Goal: Information Seeking & Learning: Learn about a topic

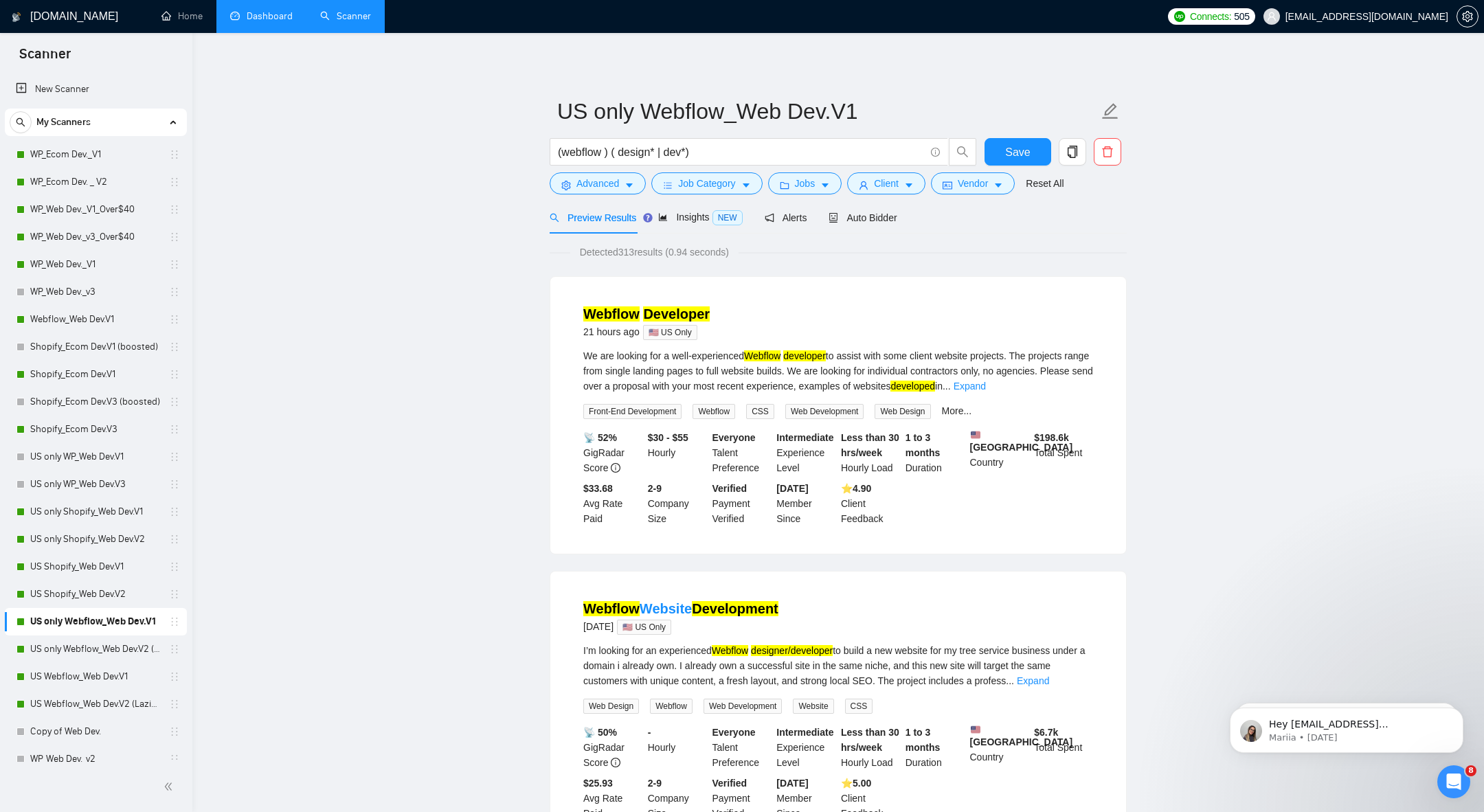
click at [230, 22] on link "Dashboard" at bounding box center [261, 16] width 63 height 12
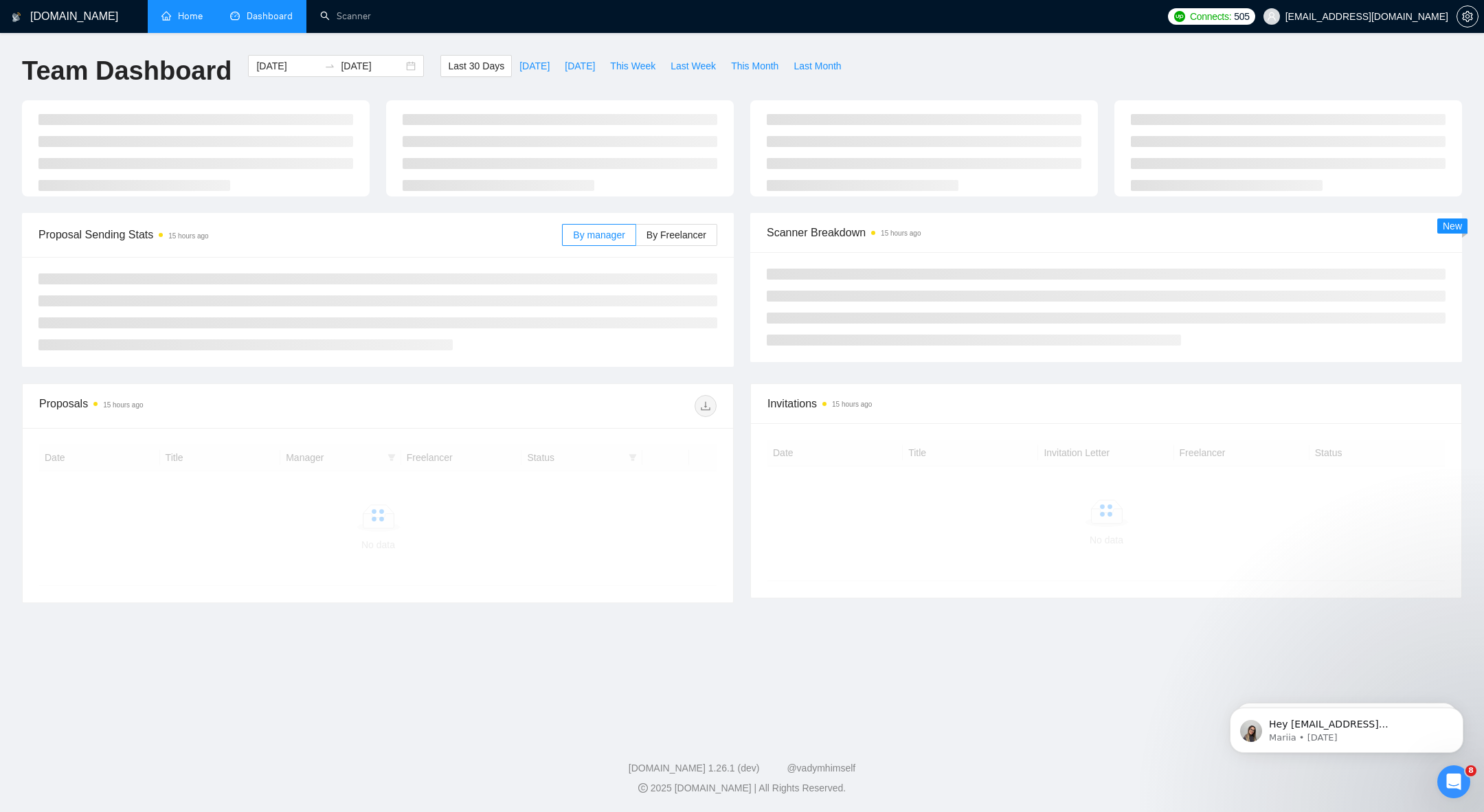
click at [184, 16] on link "Home" at bounding box center [182, 16] width 41 height 12
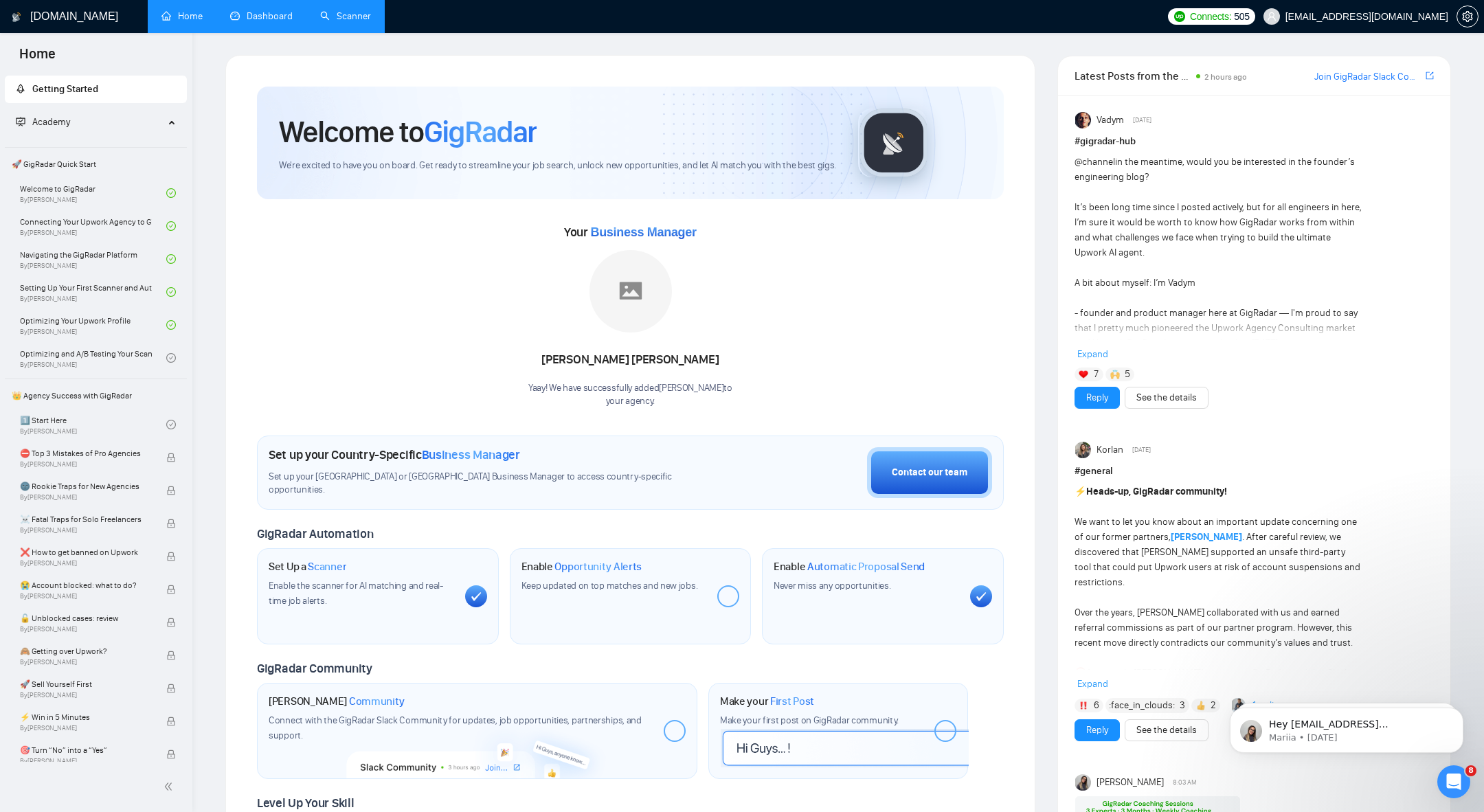
click at [364, 21] on link "Scanner" at bounding box center [346, 16] width 51 height 12
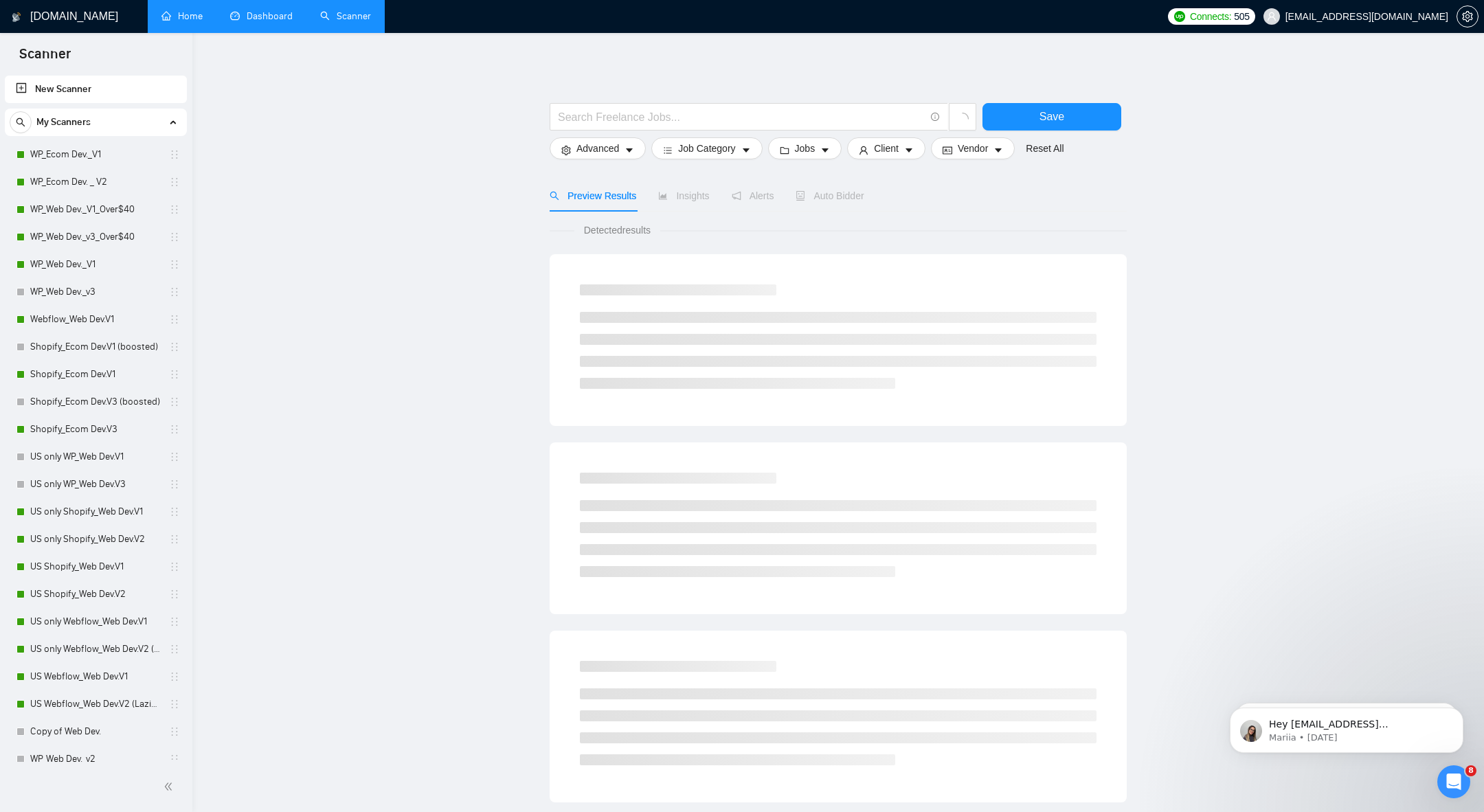
click at [241, 14] on link "Dashboard" at bounding box center [261, 16] width 63 height 12
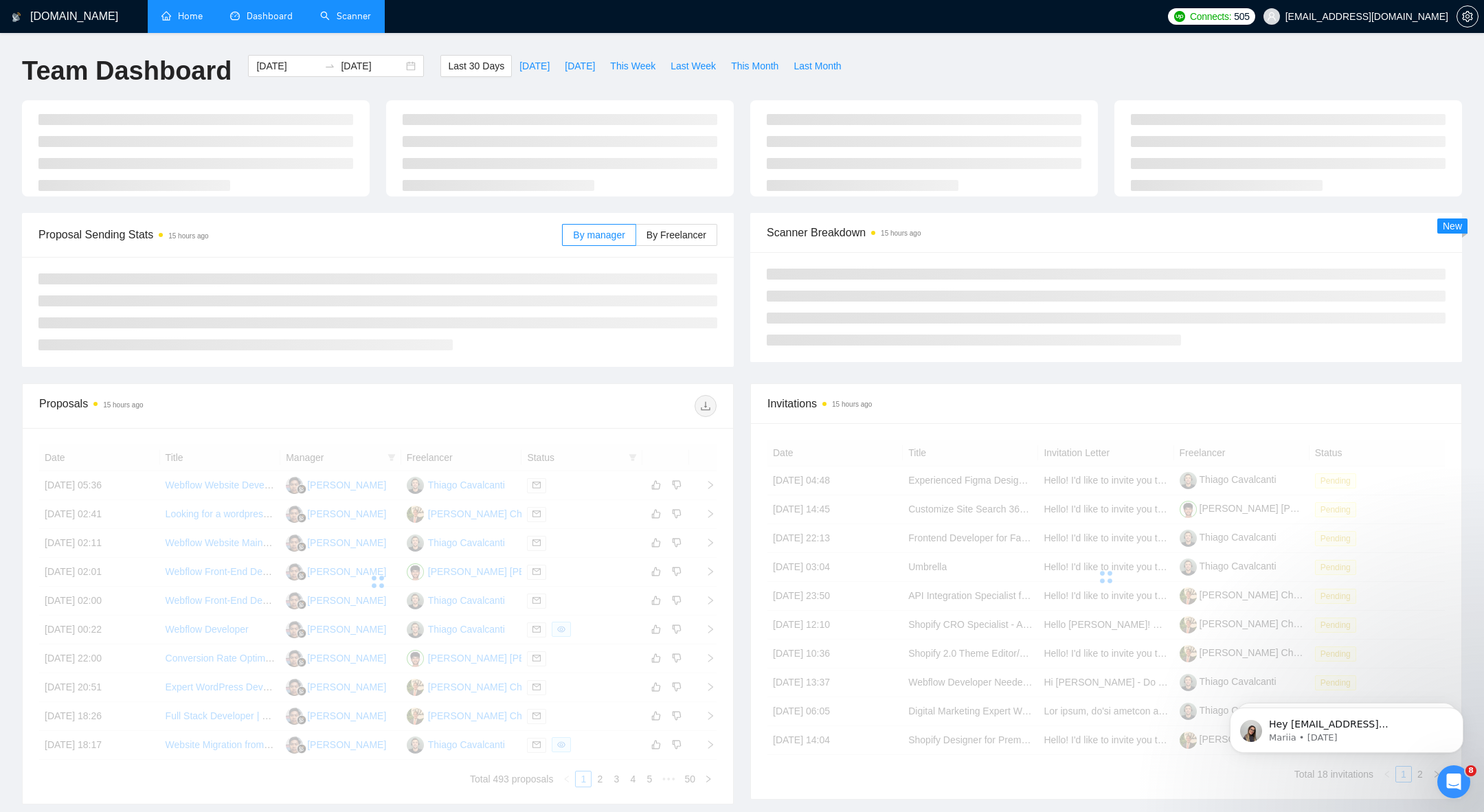
click at [364, 12] on link "Scanner" at bounding box center [346, 16] width 51 height 12
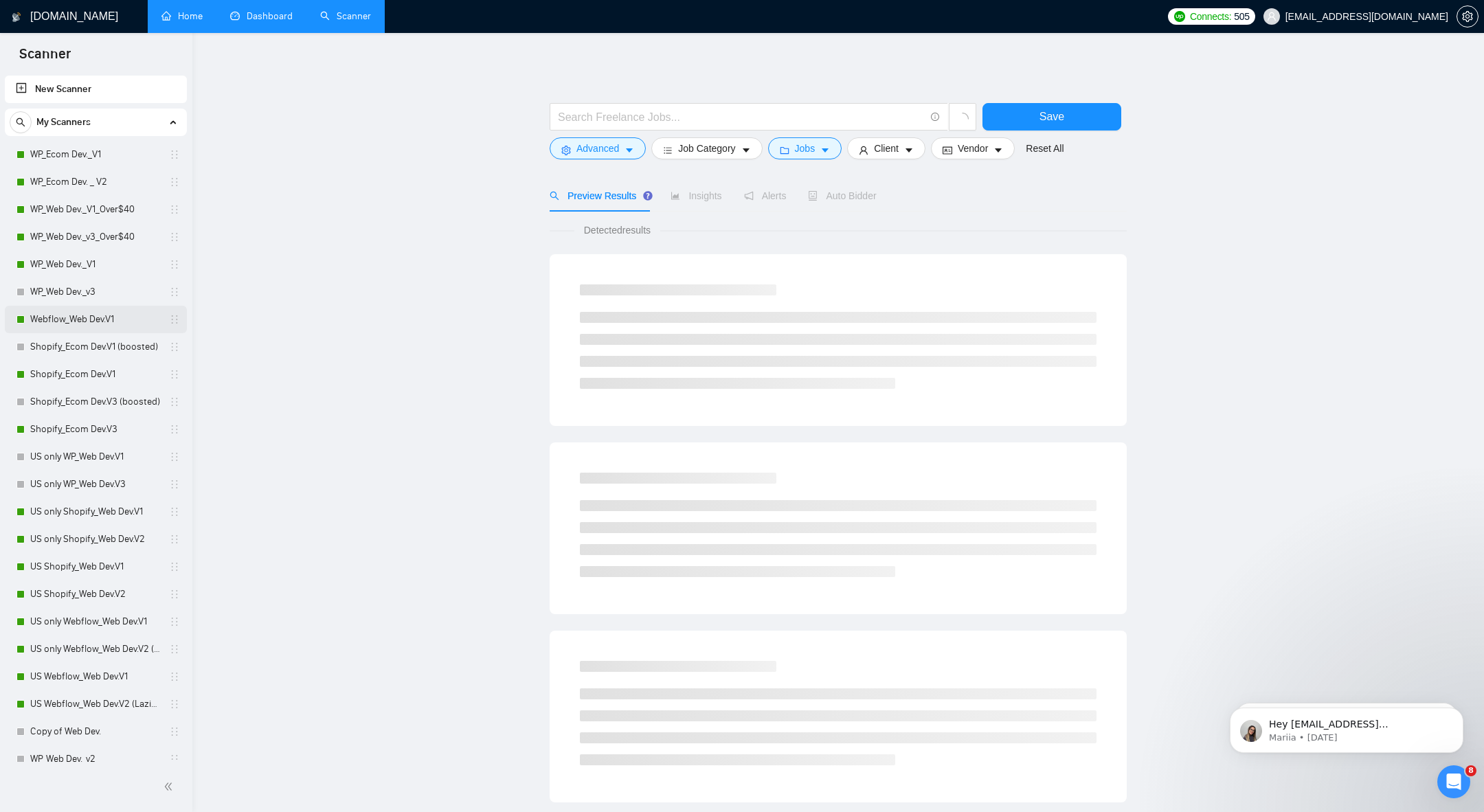
click at [77, 319] on link "Webflow_Web Dev.V1" at bounding box center [95, 319] width 130 height 28
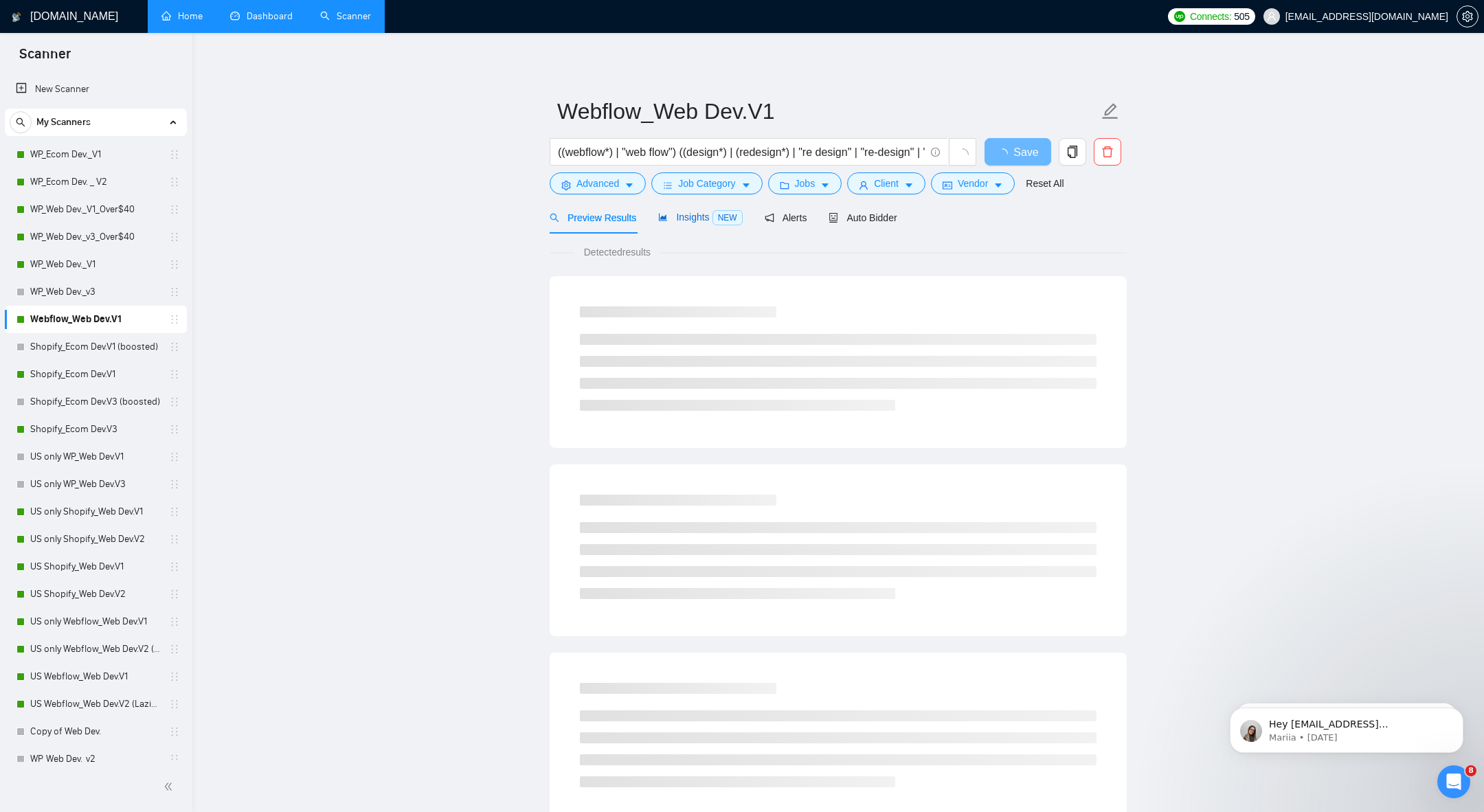
click at [688, 217] on span "Insights NEW" at bounding box center [700, 217] width 83 height 11
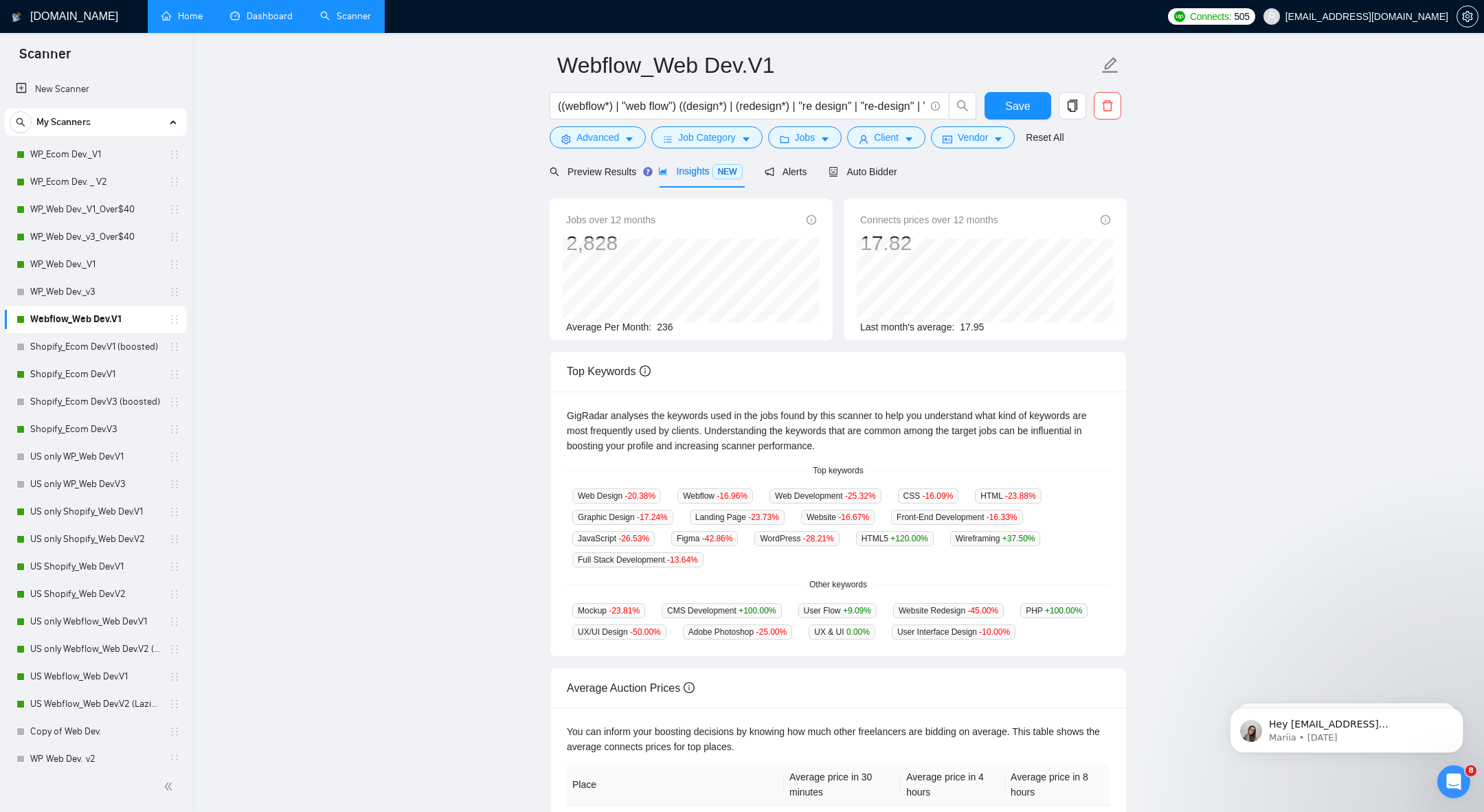
scroll to position [48, 0]
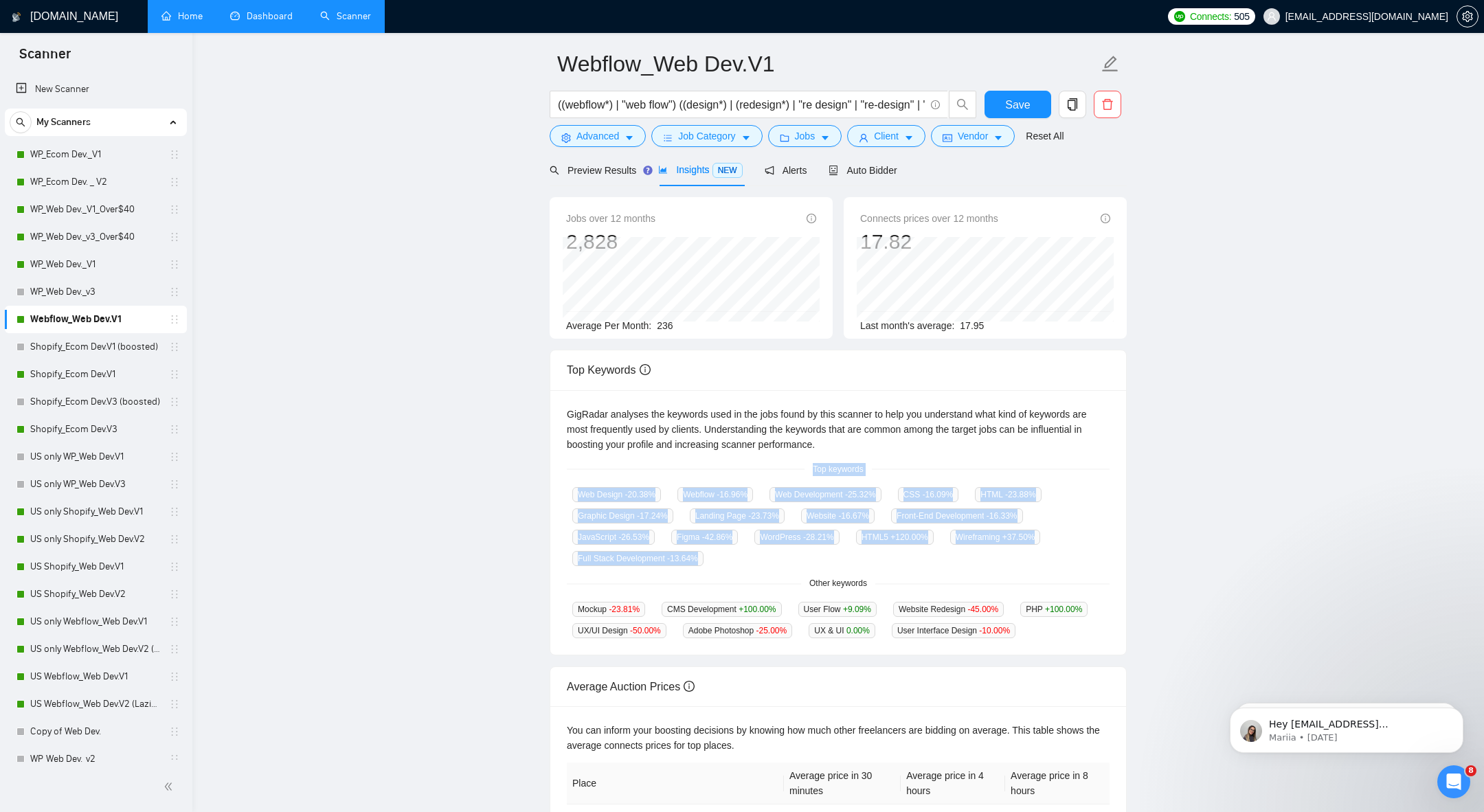
drag, startPoint x: 550, startPoint y: 466, endPoint x: 771, endPoint y: 583, distance: 250.1
click at [771, 583] on div "GigRadar analyses the keywords used in the jobs found by this scanner to help y…" at bounding box center [838, 523] width 575 height 265
click at [771, 583] on div "Other keywords" at bounding box center [838, 583] width 543 height 13
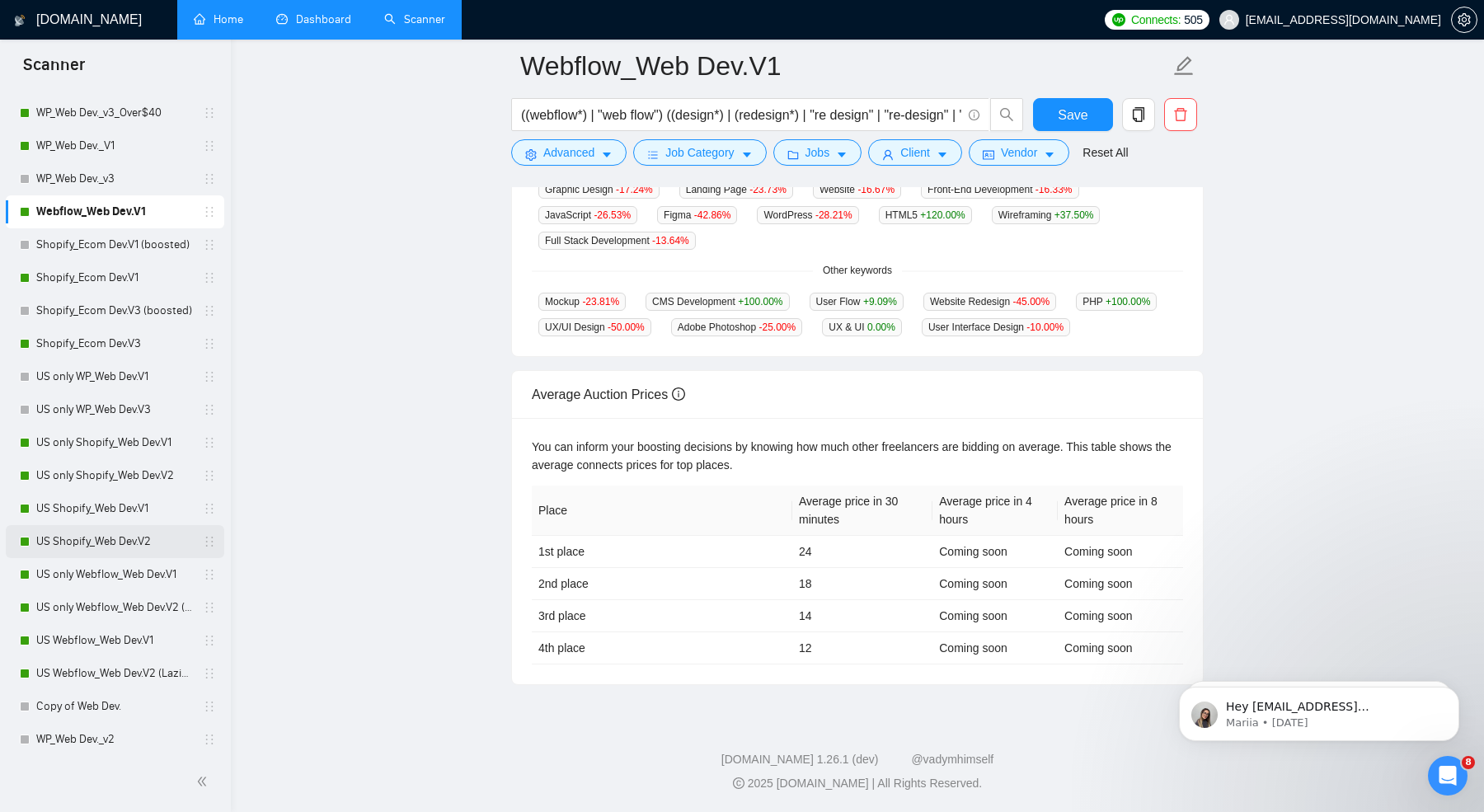
scroll to position [186, 0]
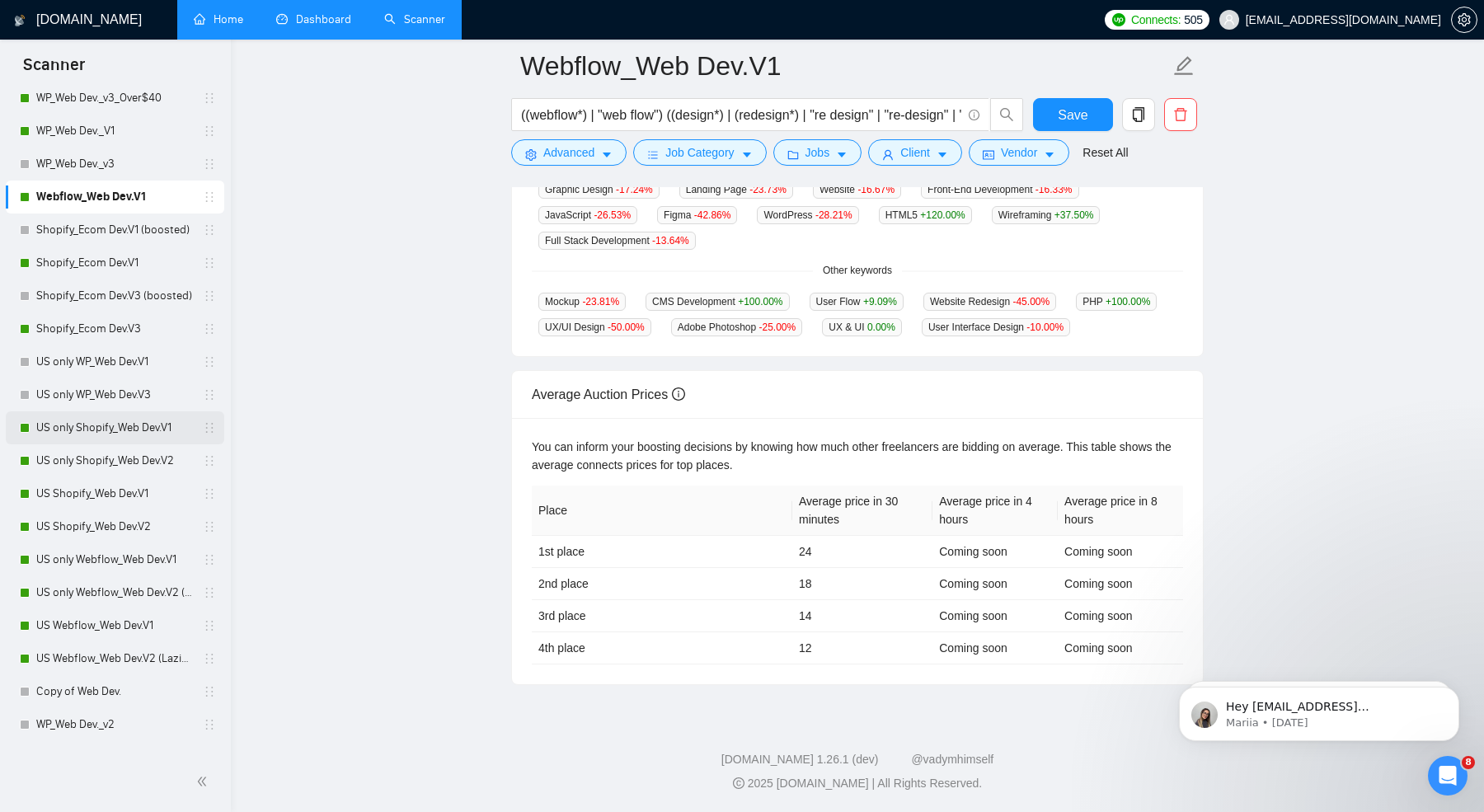
click at [95, 435] on link "US only Shopify_Web Dev.V1" at bounding box center [114, 428] width 157 height 33
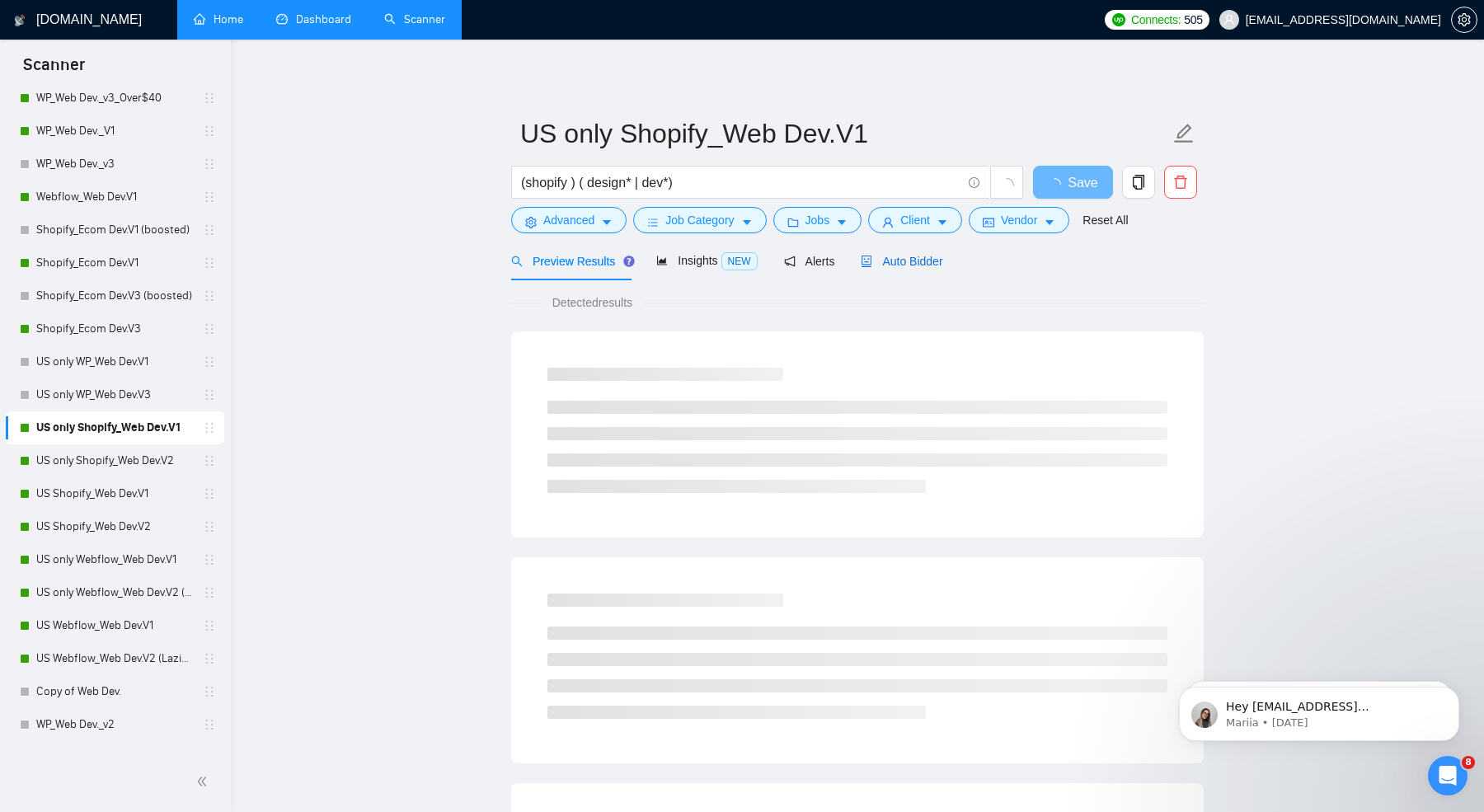
click at [927, 255] on span "Auto Bidder" at bounding box center [901, 262] width 82 height 13
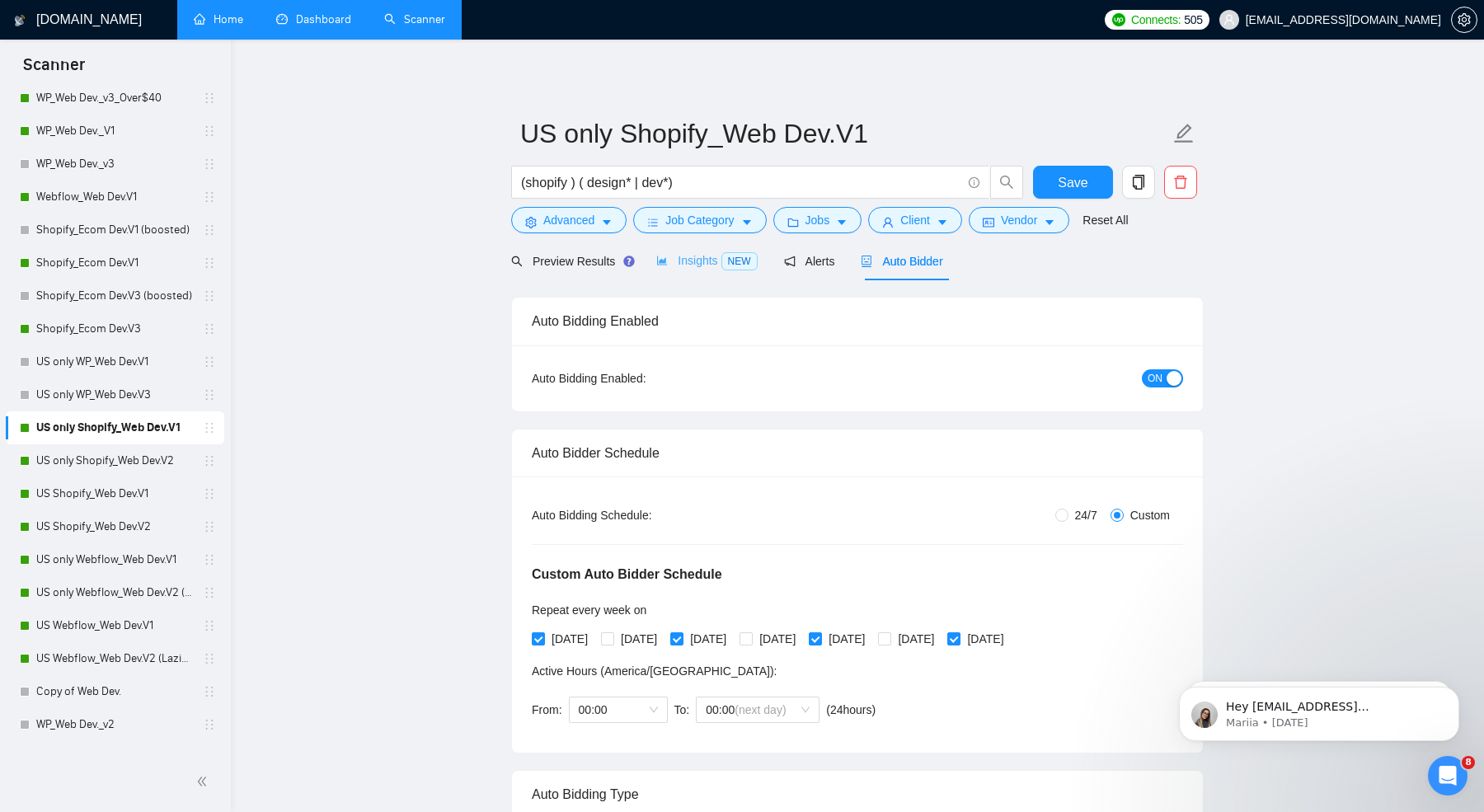
click at [715, 245] on div "Insights NEW" at bounding box center [706, 261] width 100 height 39
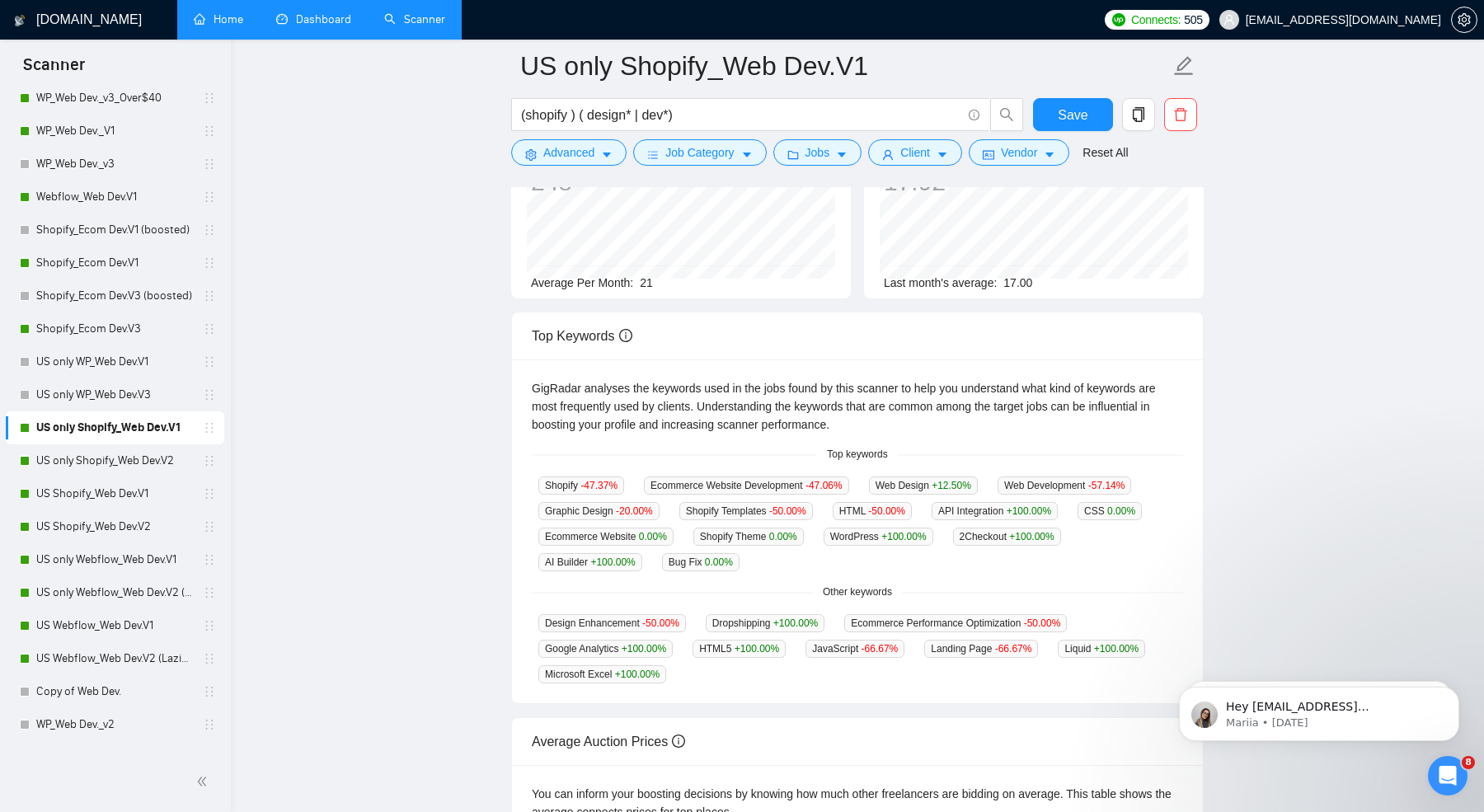
scroll to position [202, 0]
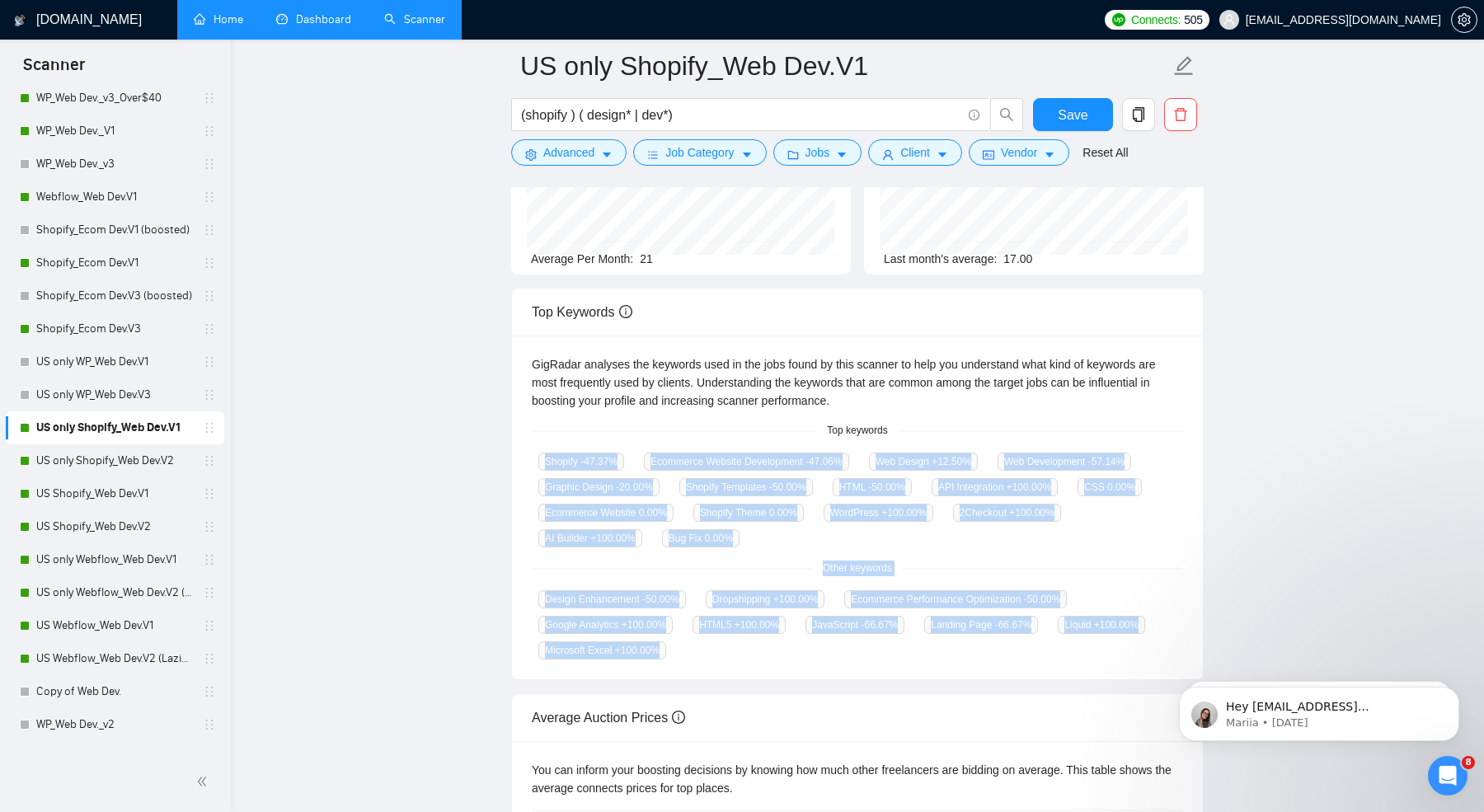
drag, startPoint x: 511, startPoint y: 459, endPoint x: 871, endPoint y: 665, distance: 414.8
click at [871, 665] on div "GigRadar analyses the keywords used in the jobs found by this scanner to help y…" at bounding box center [857, 507] width 691 height 344
copy div "Shopify -47.37 % Ecommerce Website Development -47.06 % Web Design +12.50 % Web…"
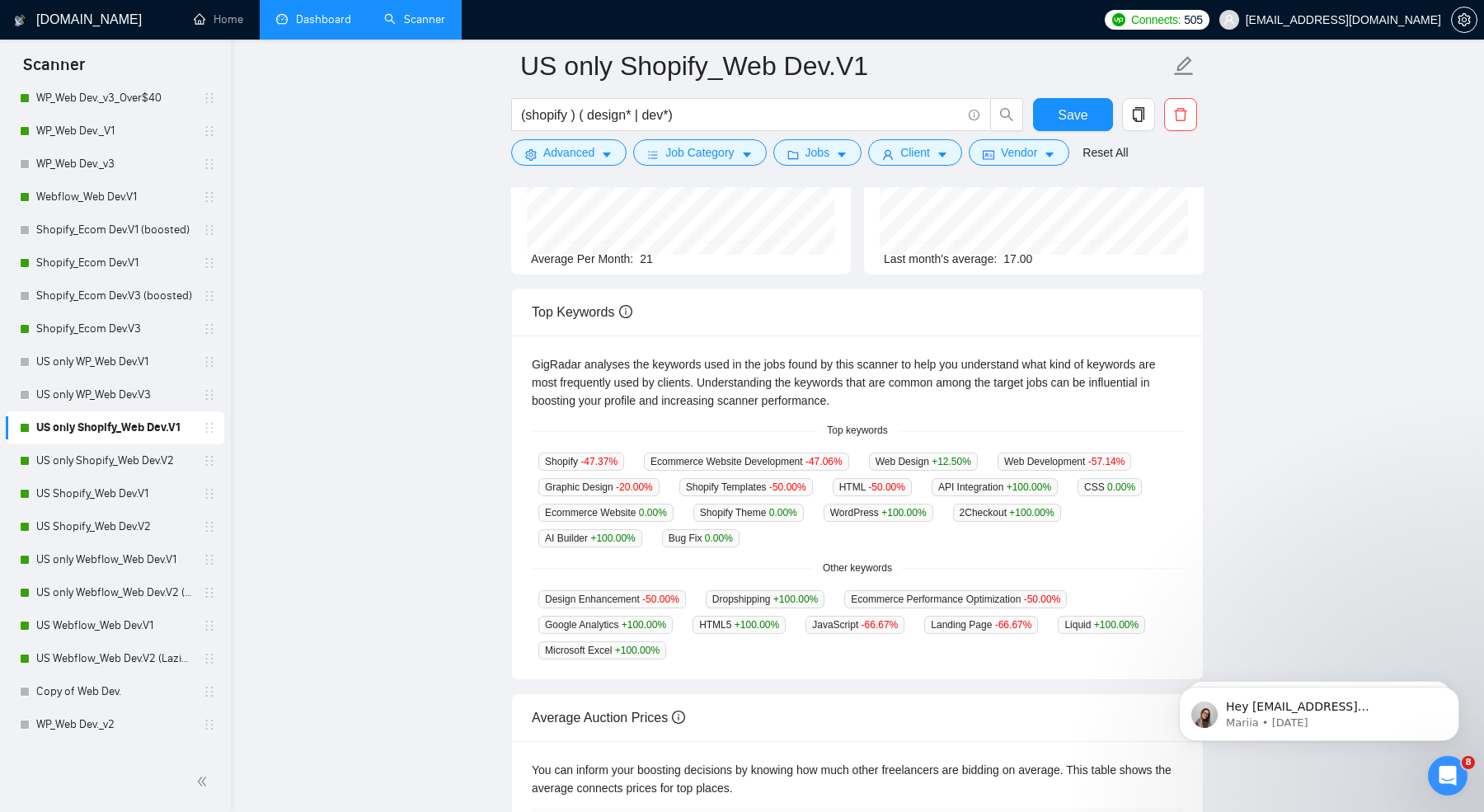
click at [328, 420] on main "US only Shopify_Web Dev.V1 (shopify ) ( design* | dev*) Save Advanced Job Categ…" at bounding box center [858, 436] width 1201 height 1144
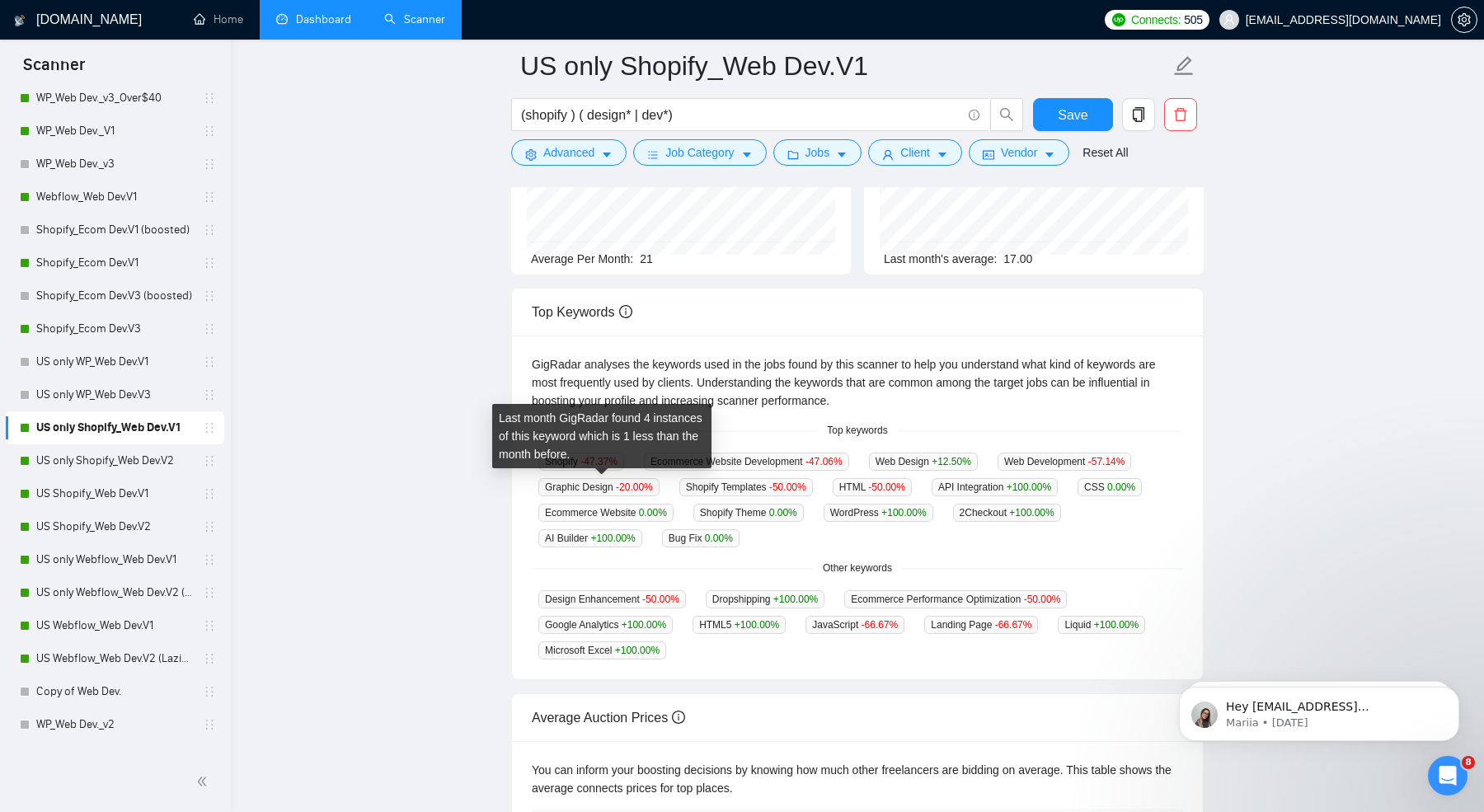
click at [426, 525] on main "US only Shopify_Web Dev.V1 (shopify ) ( design* | dev*) Save Advanced Job Categ…" at bounding box center [858, 436] width 1201 height 1144
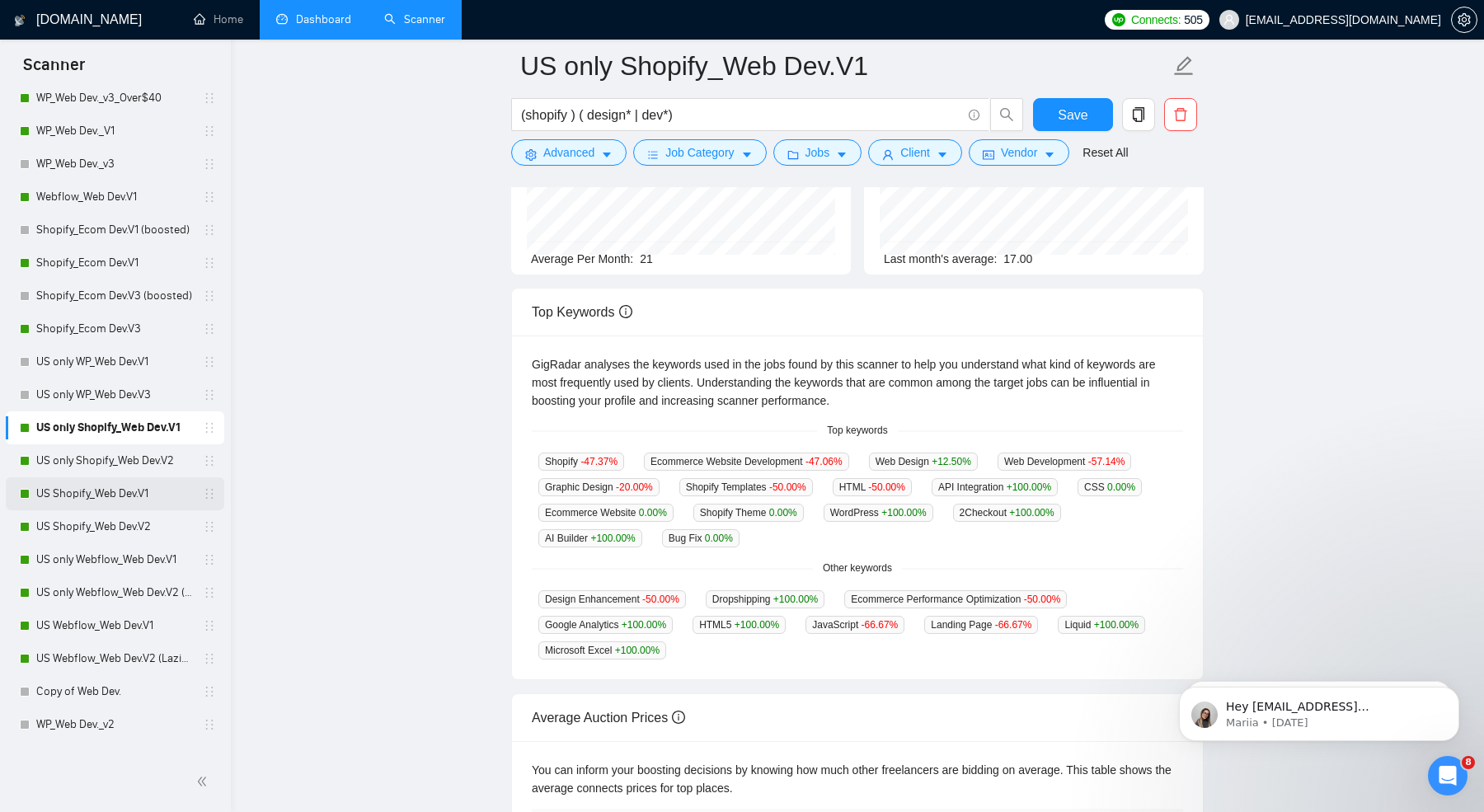
click at [124, 496] on link "US Shopify_Web Dev.V1" at bounding box center [114, 494] width 157 height 33
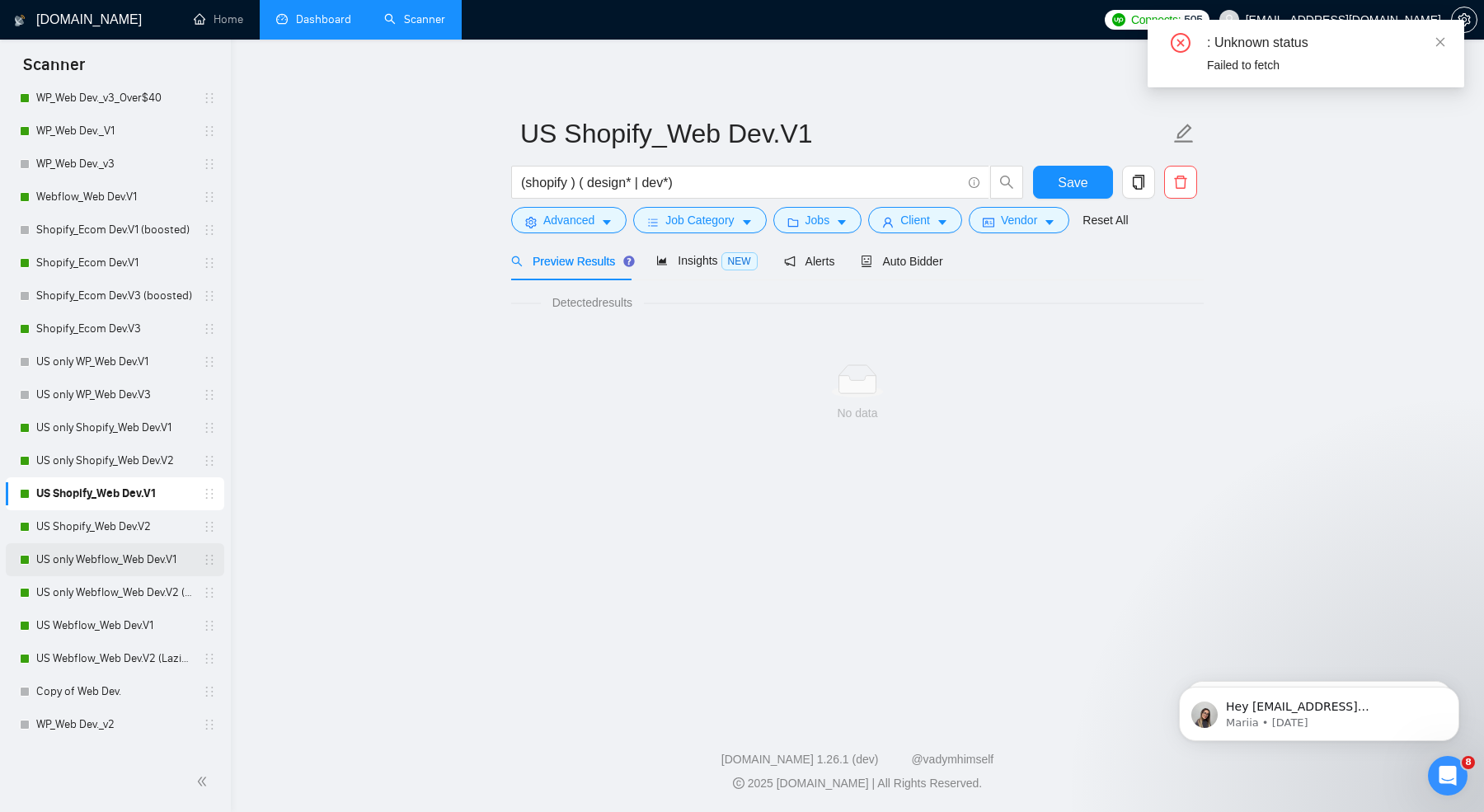
click at [100, 569] on link "US only Webflow_Web Dev.V1" at bounding box center [114, 560] width 157 height 33
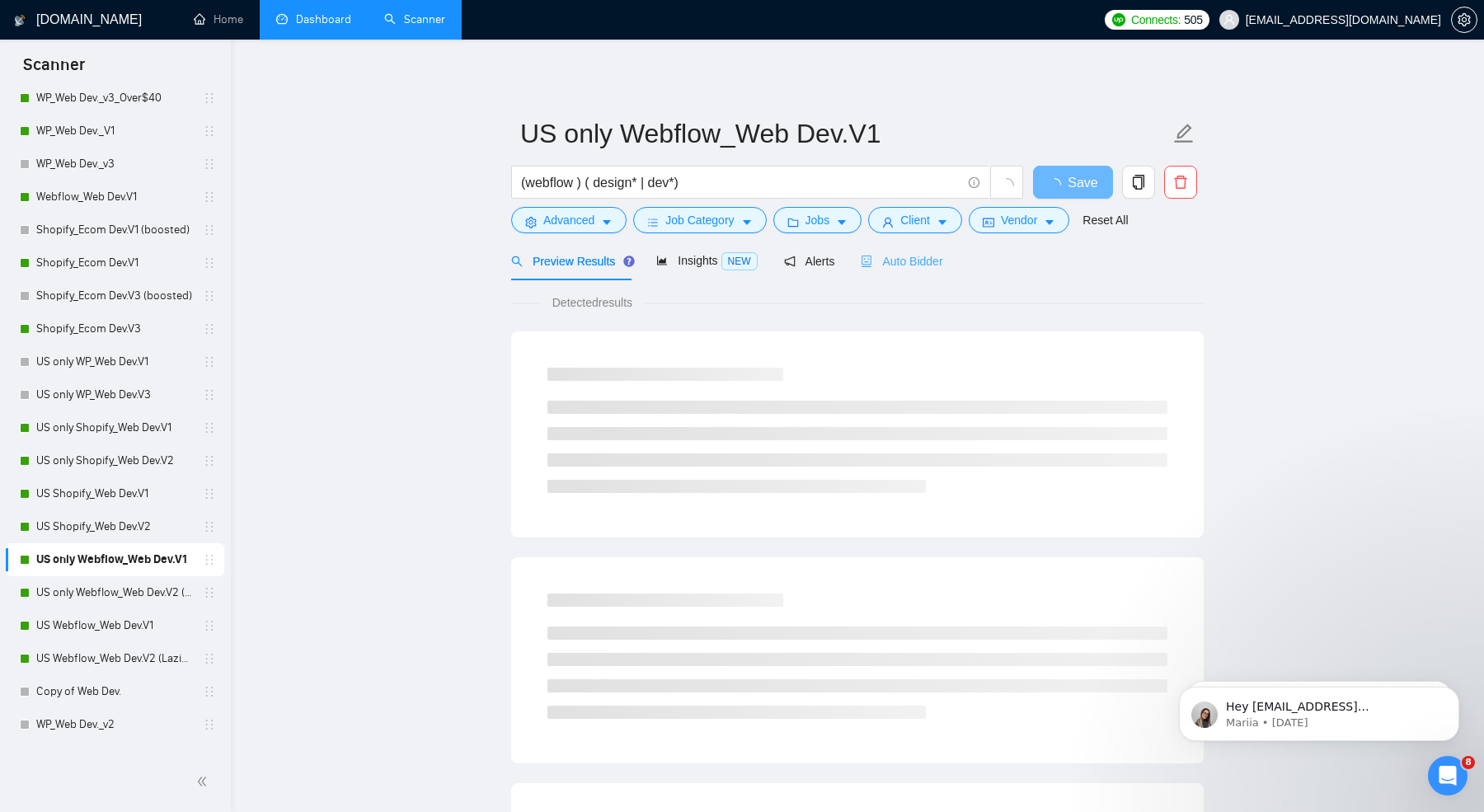
click at [886, 272] on div "Auto Bidder" at bounding box center [901, 261] width 82 height 39
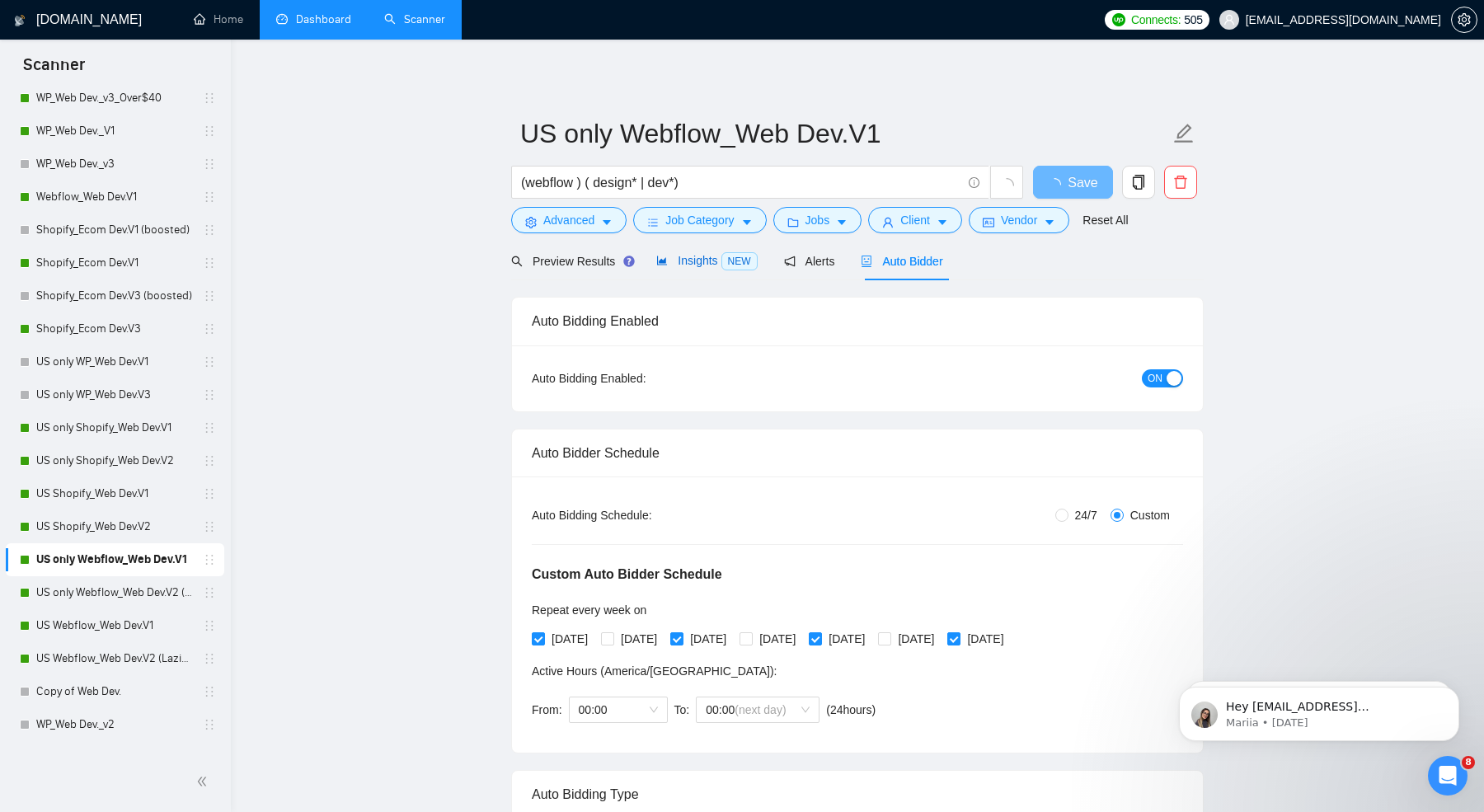
click at [706, 264] on span "Insights NEW" at bounding box center [706, 261] width 100 height 13
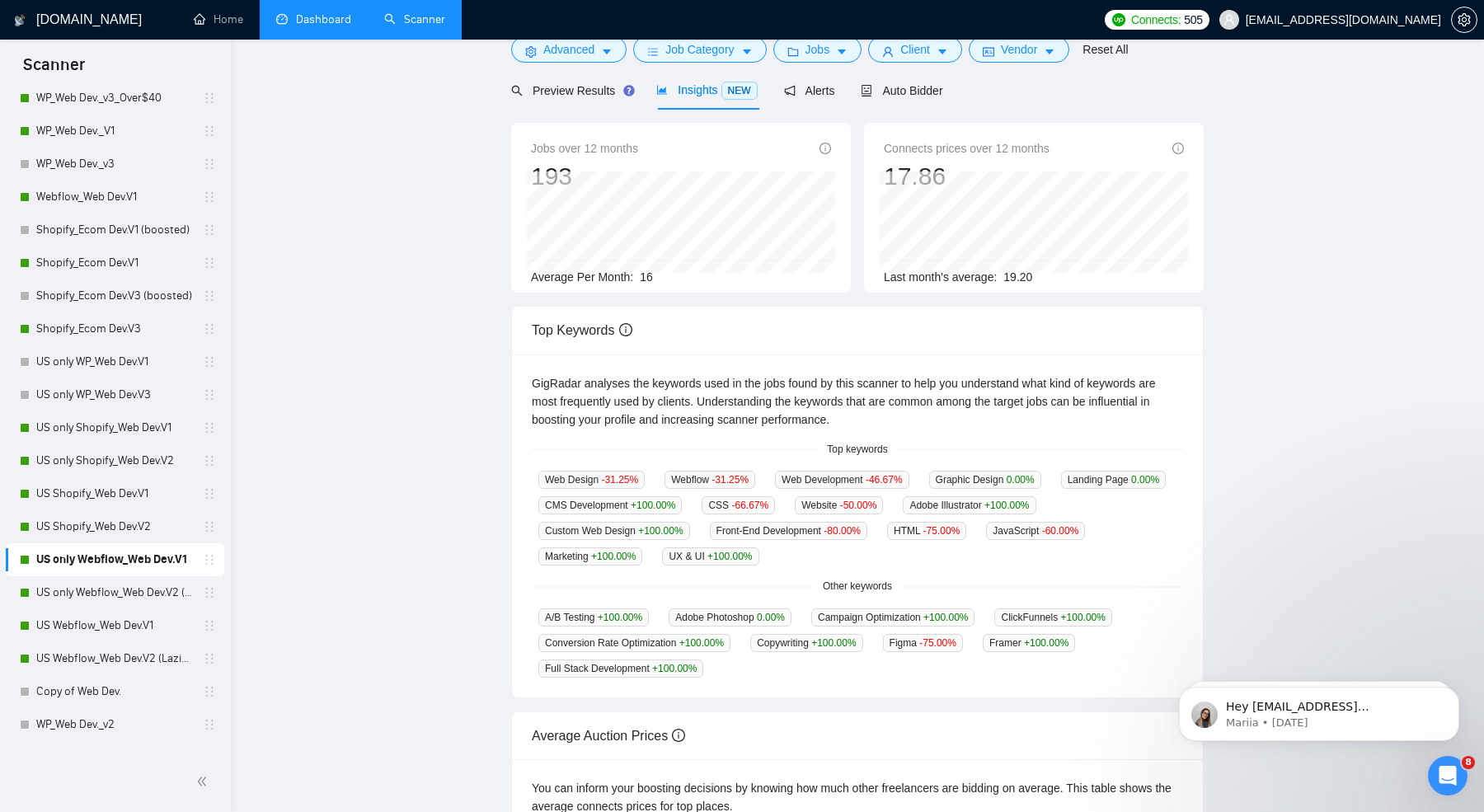
scroll to position [190, 0]
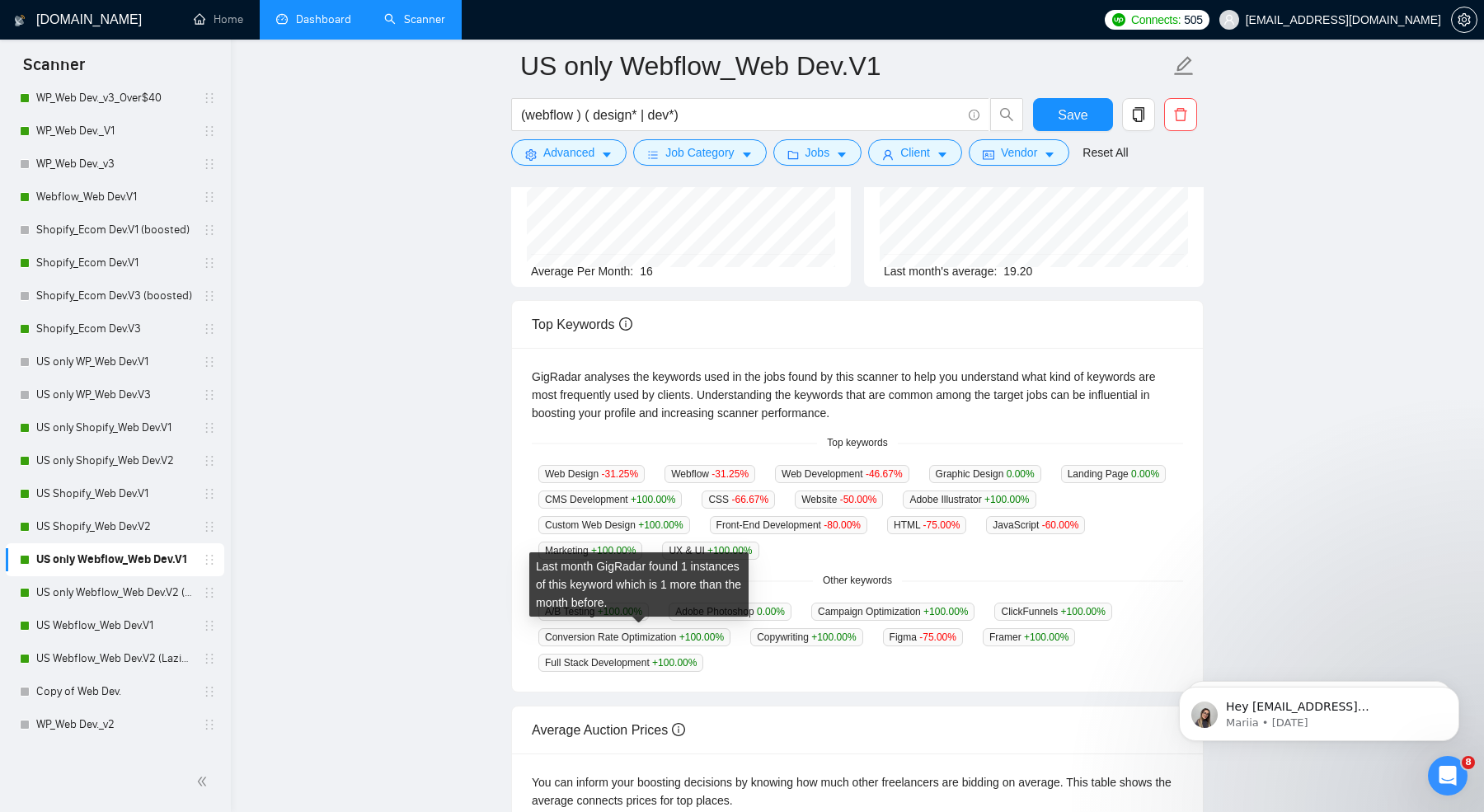
drag, startPoint x: 535, startPoint y: 468, endPoint x: 562, endPoint y: 580, distance: 115.2
click at [562, 580] on body "Scanner New Scanner My Scanners WP_Ecom Dev._V1 WP_Ecom Dev. _ V2 WP_Web Dev._V…" at bounding box center [742, 216] width 1484 height 812
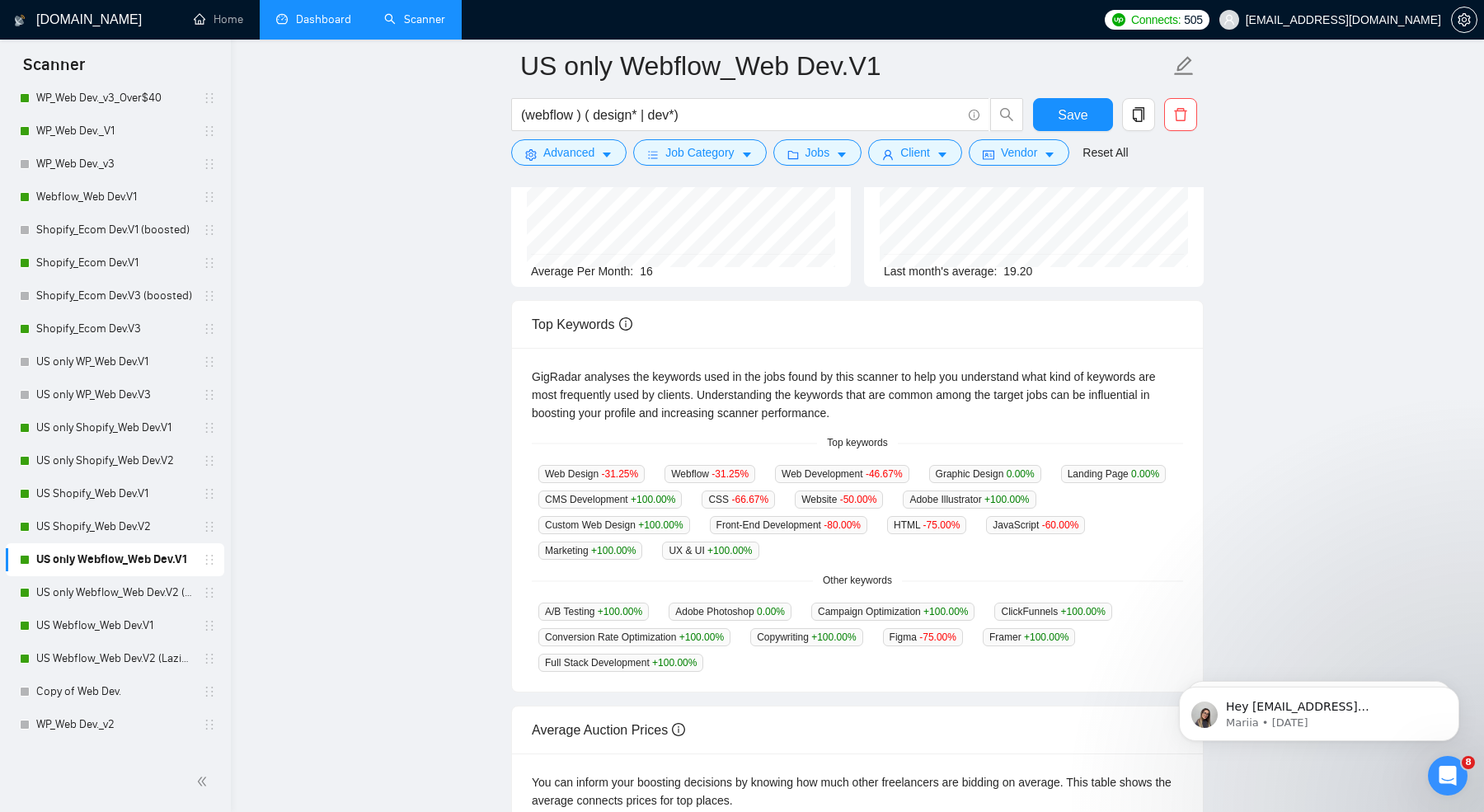
click at [409, 595] on main "US only Webflow_Web Dev.V1 (webflow ) ( design* | dev*) Save Advanced Job Categ…" at bounding box center [858, 449] width 1201 height 1144
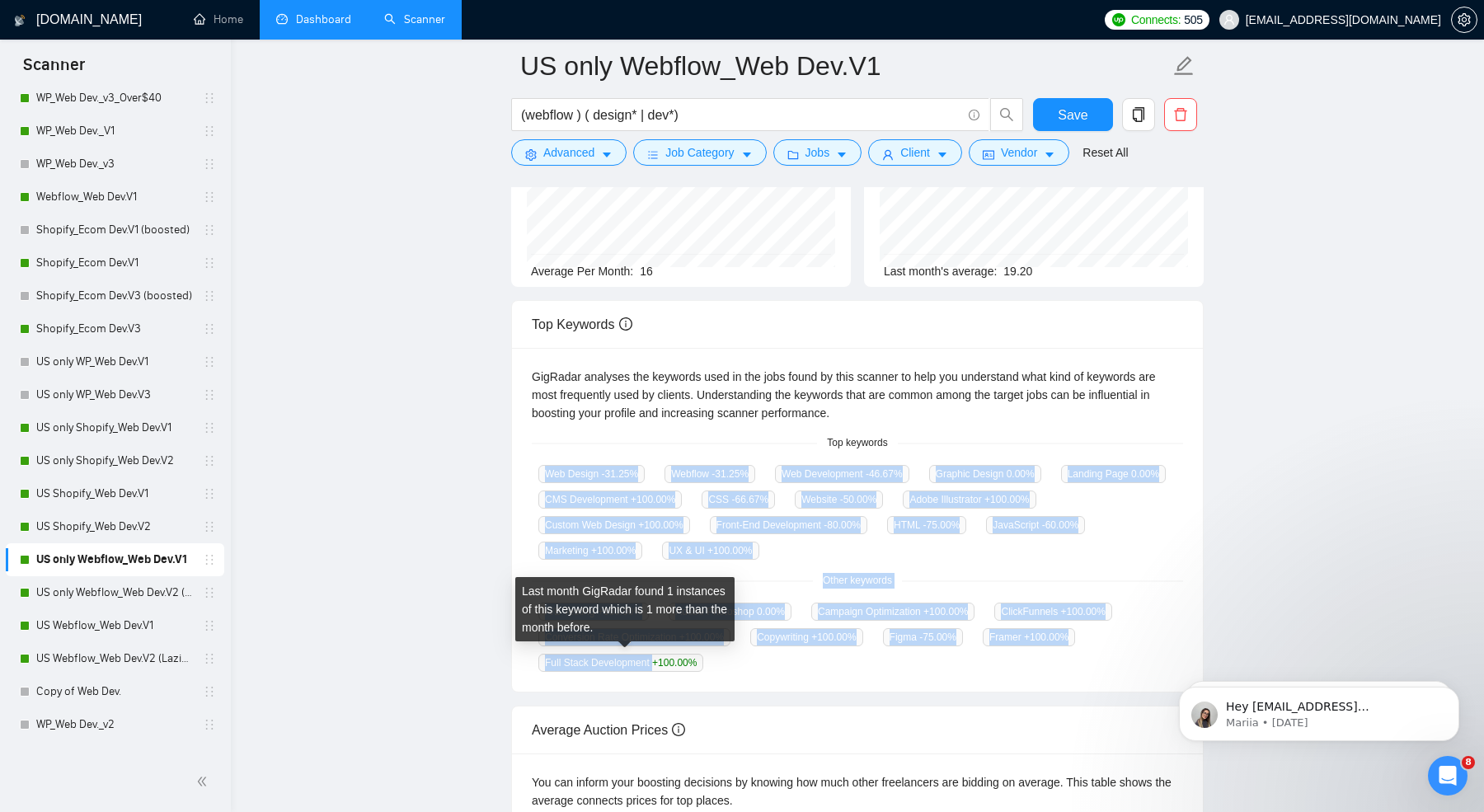
drag, startPoint x: 530, startPoint y: 469, endPoint x: 657, endPoint y: 658, distance: 227.7
click at [657, 658] on div "GigRadar analyses the keywords used in the jobs found by this scanner to help y…" at bounding box center [857, 519] width 691 height 344
copy div "Web Design -31.25 % Webflow -31.25 % Web Development -46.67 % Graphic Design 0.…"
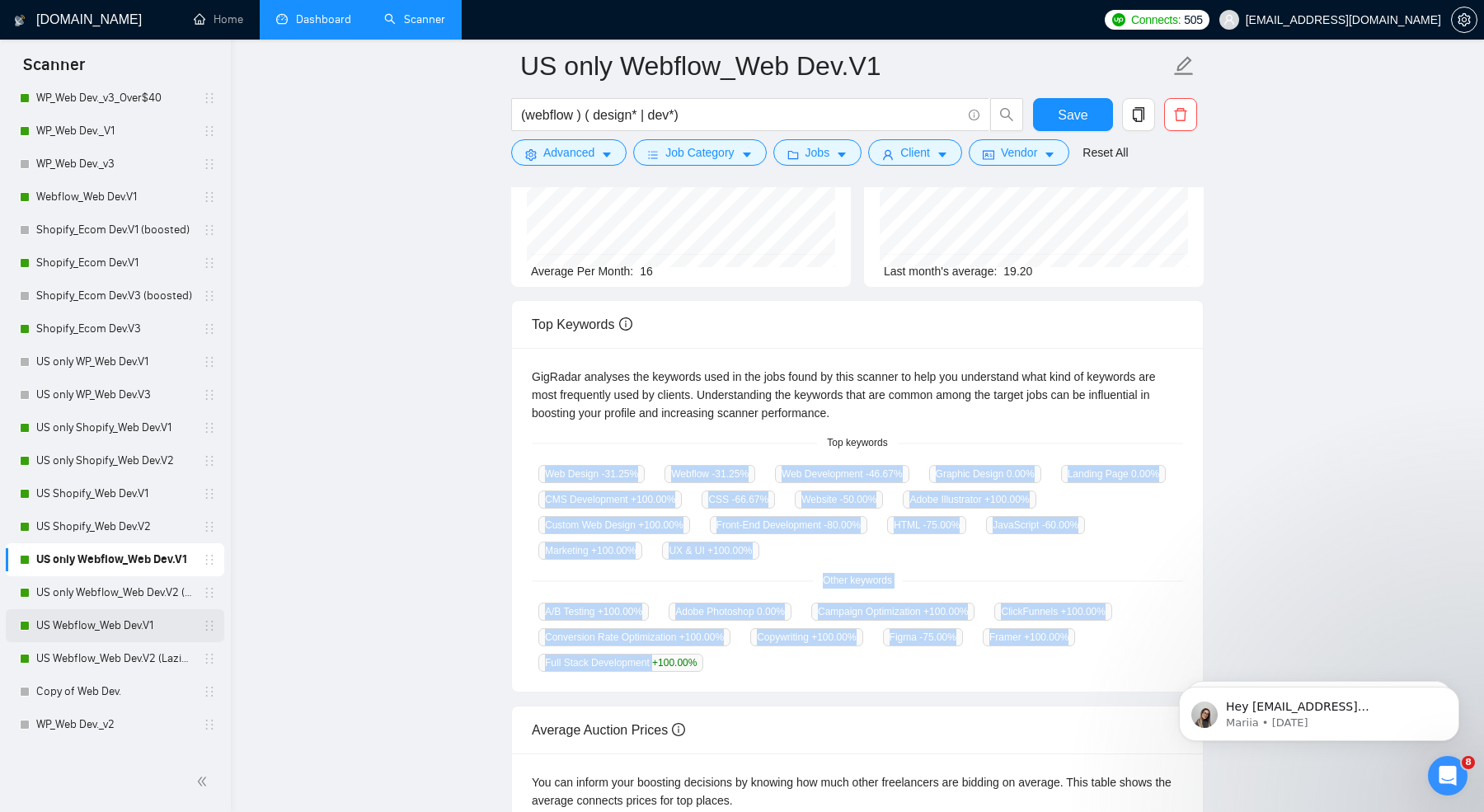
click at [88, 622] on link "US Webflow_Web Dev.V1" at bounding box center [114, 626] width 157 height 33
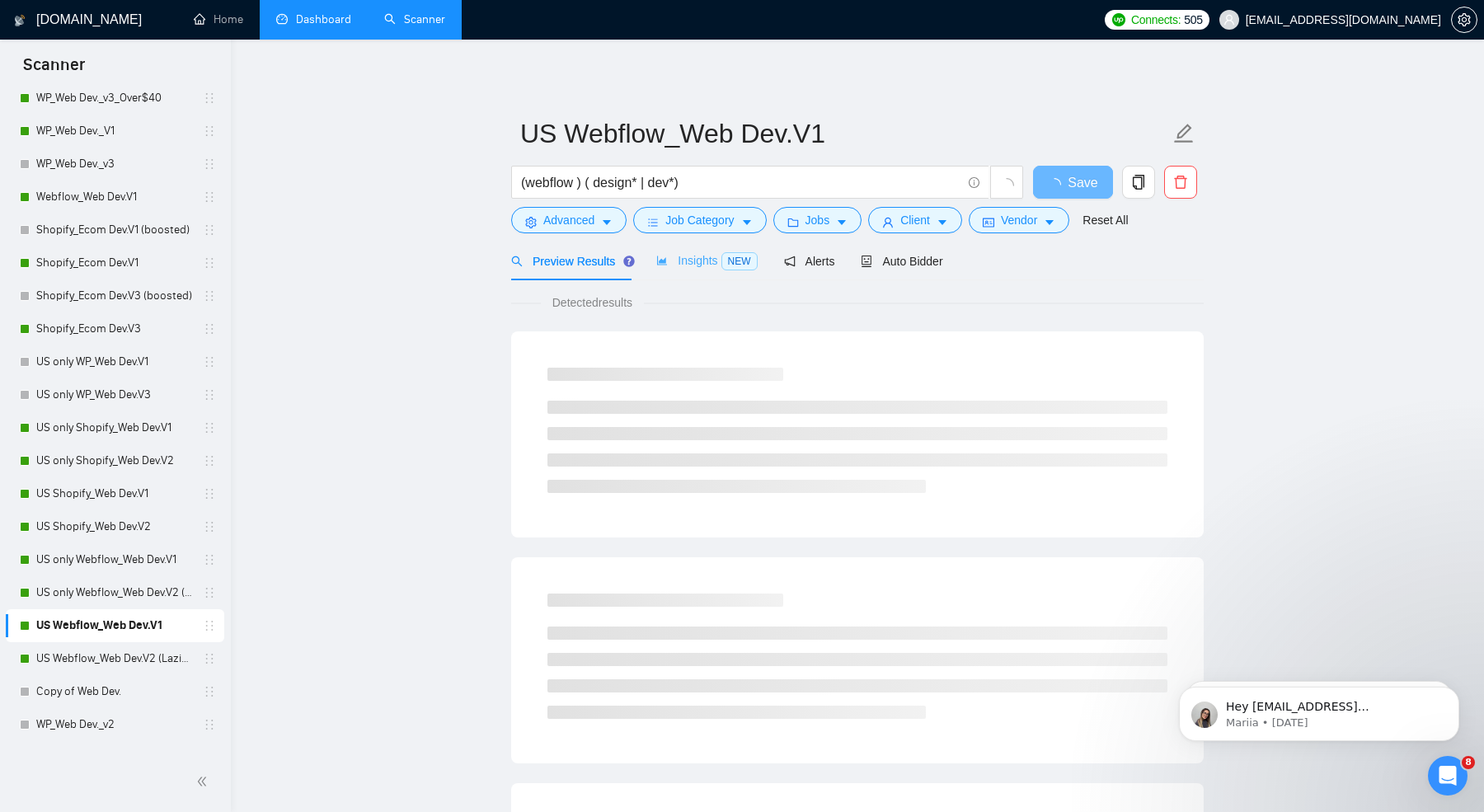
click at [702, 276] on div "Insights NEW" at bounding box center [706, 261] width 100 height 39
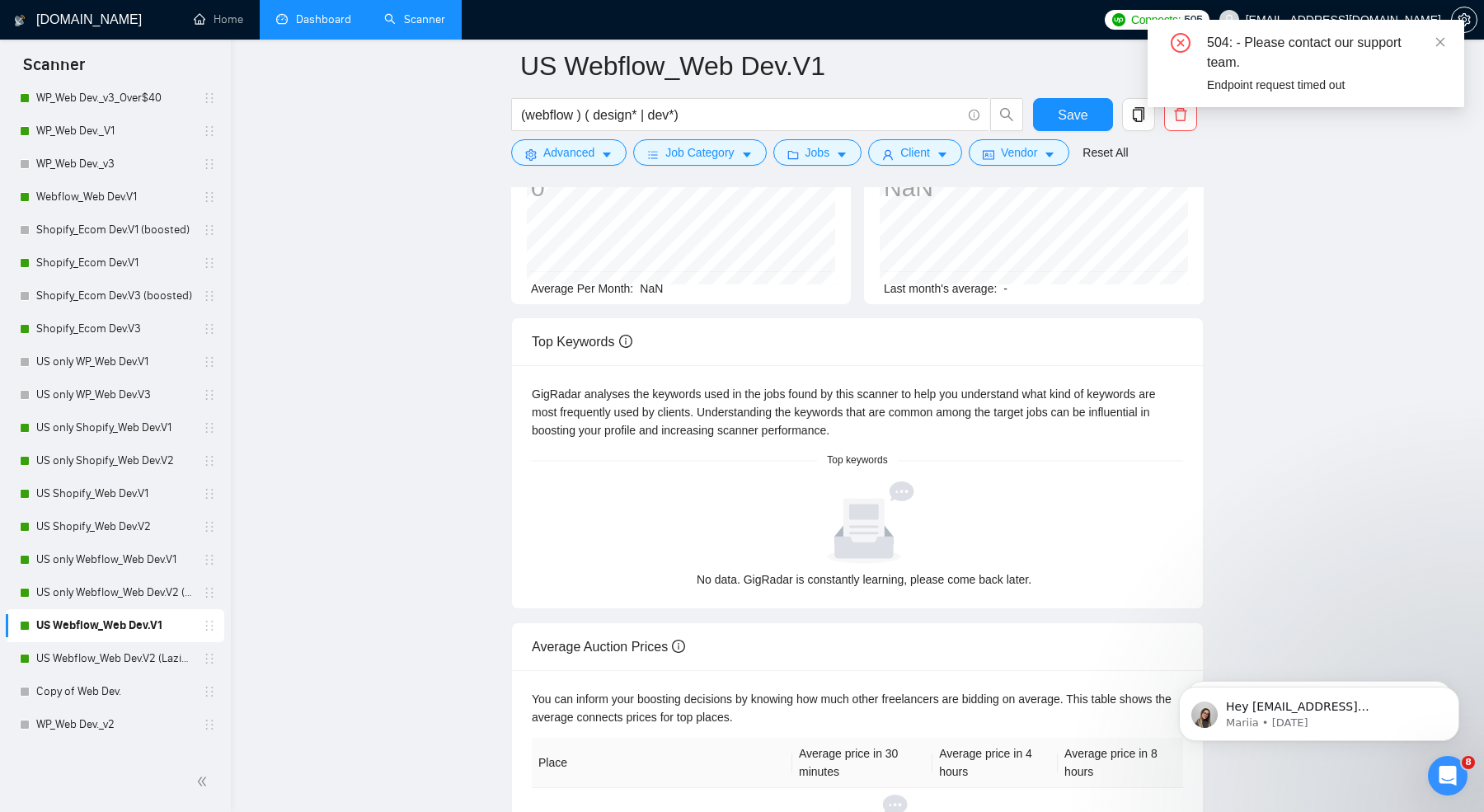
scroll to position [198, 0]
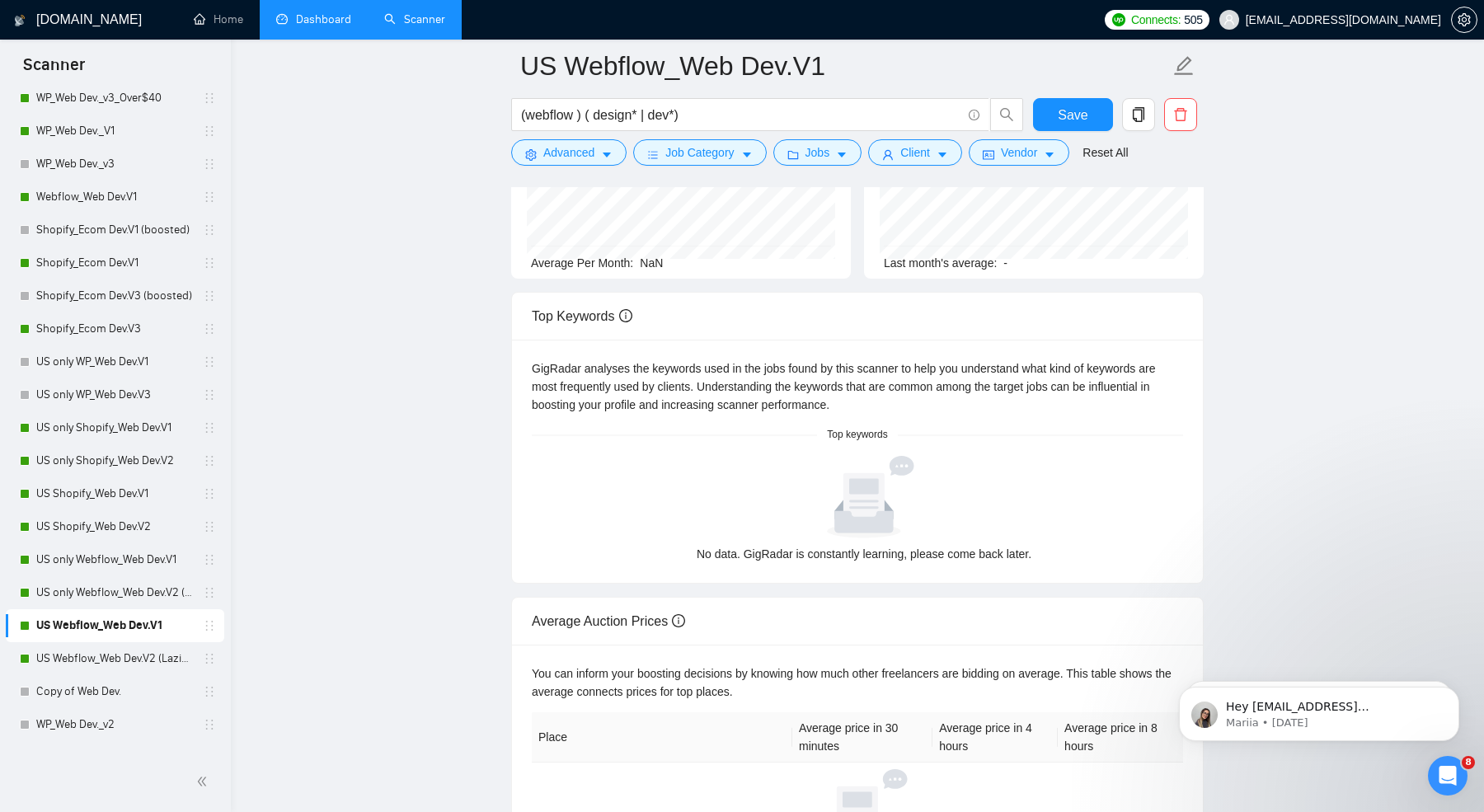
click at [637, 483] on div at bounding box center [864, 497] width 652 height 83
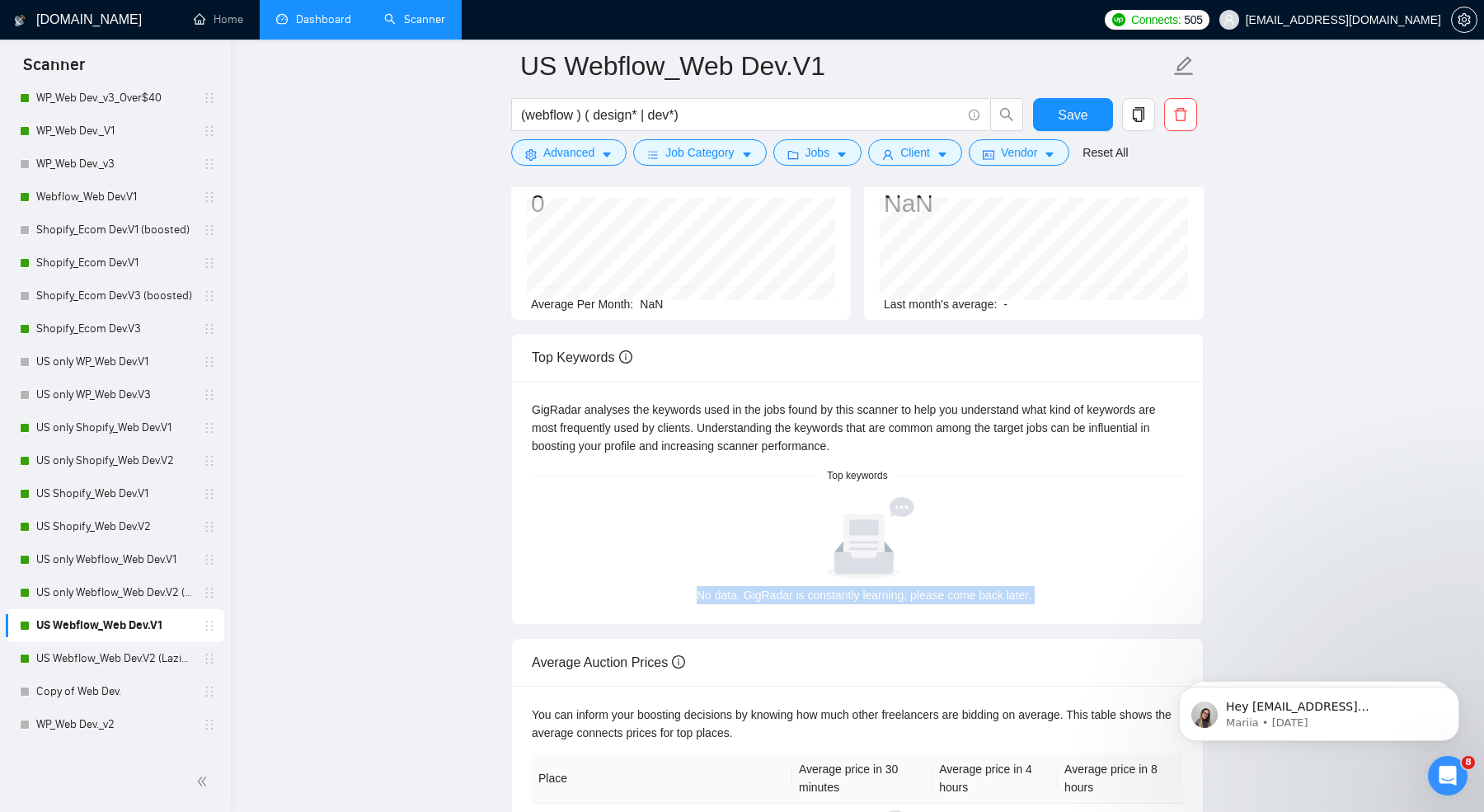
scroll to position [156, 0]
click at [84, 570] on link "US only Webflow_Web Dev.V1" at bounding box center [114, 560] width 157 height 33
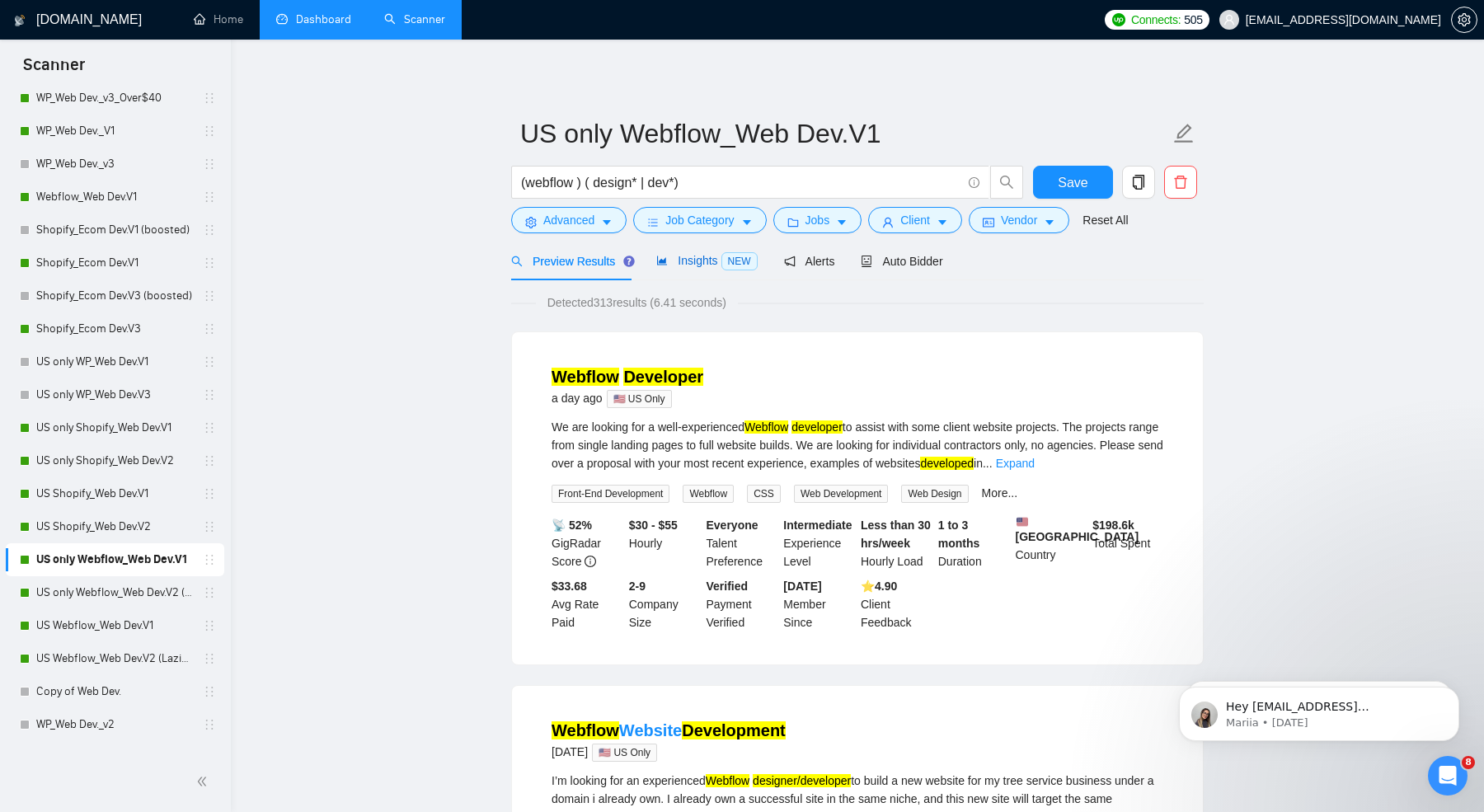
click at [686, 264] on span "Insights NEW" at bounding box center [706, 261] width 100 height 13
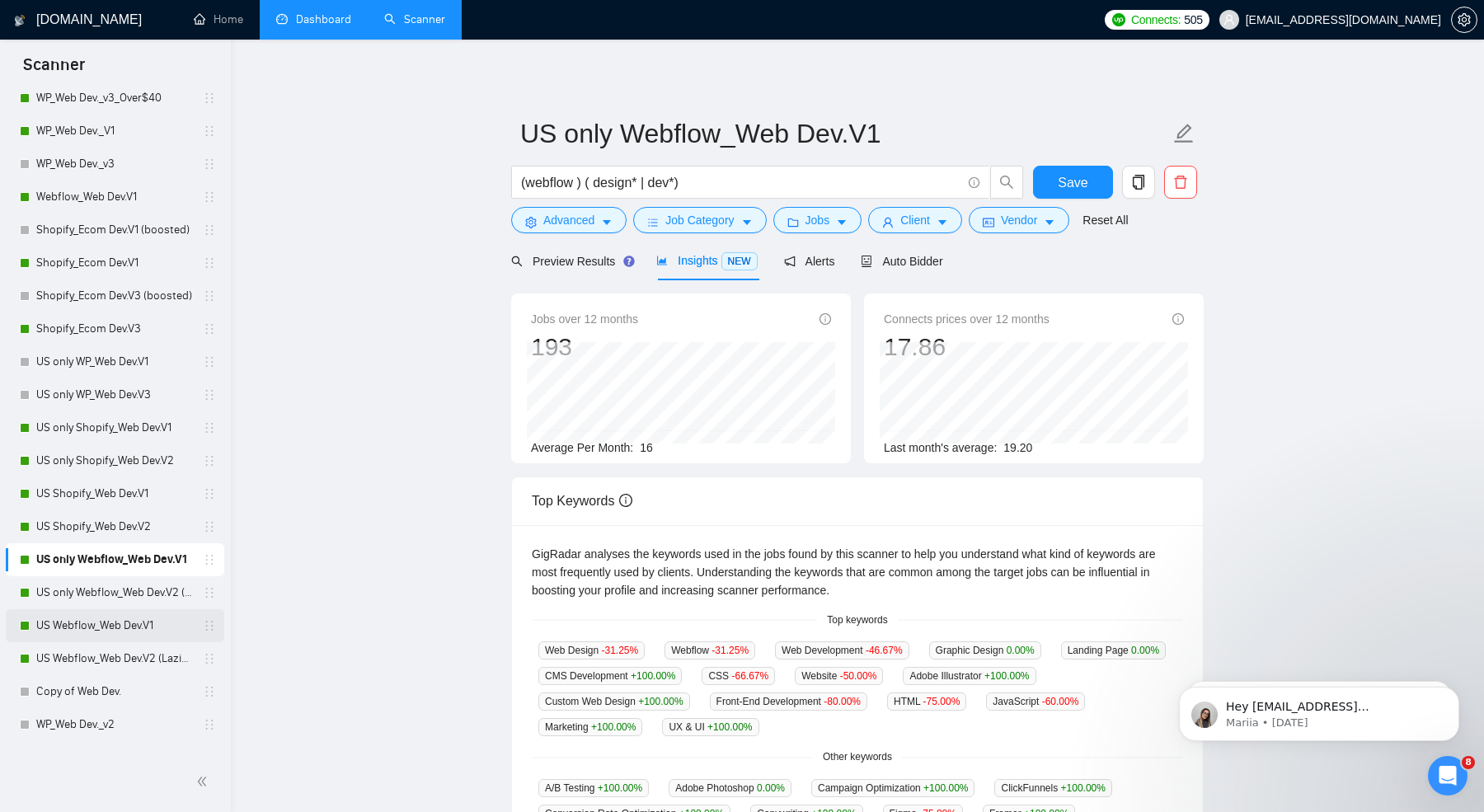
click at [101, 632] on link "US Webflow_Web Dev.V1" at bounding box center [114, 626] width 157 height 33
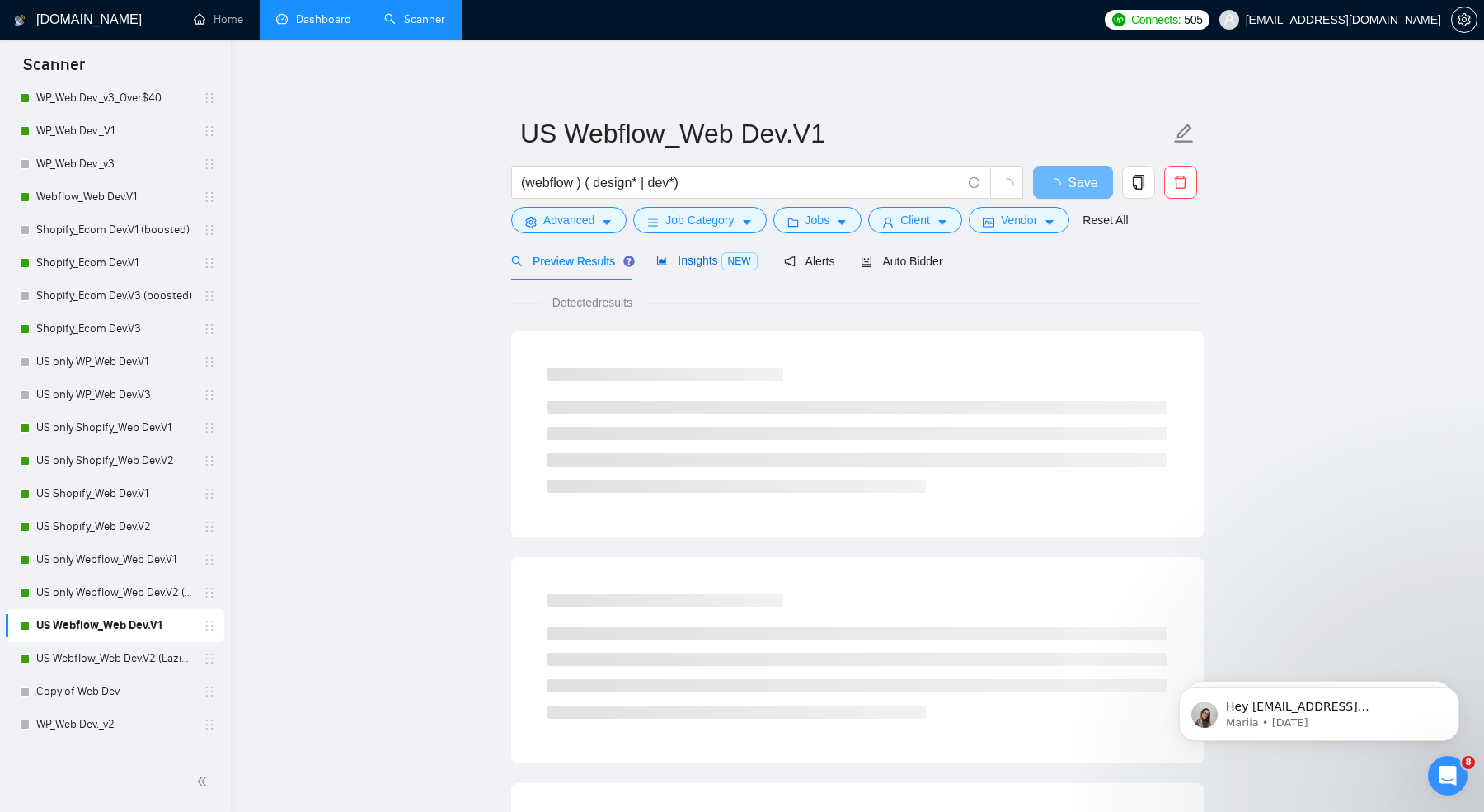
click at [710, 267] on span "Insights NEW" at bounding box center [706, 261] width 100 height 13
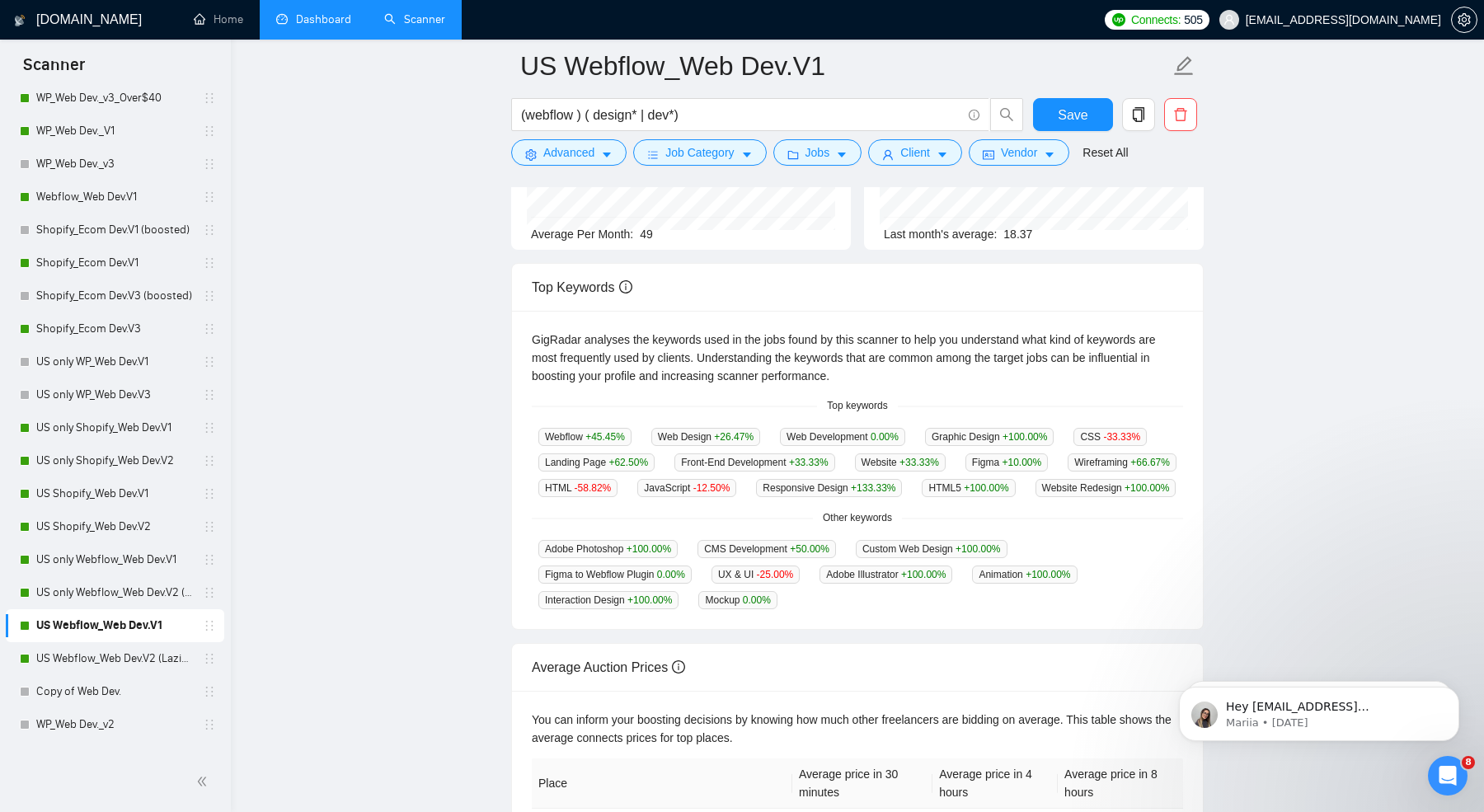
scroll to position [253, 0]
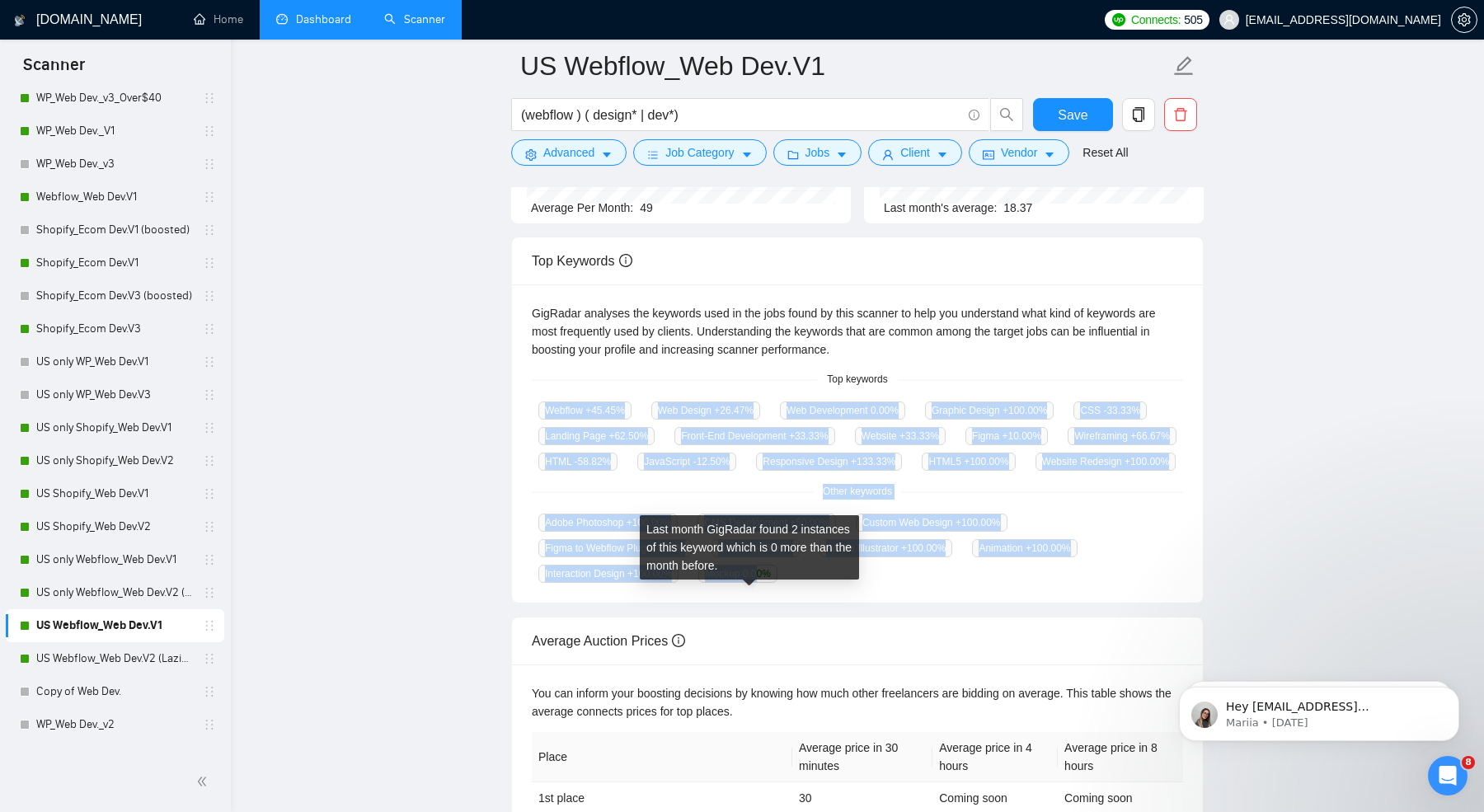
drag, startPoint x: 519, startPoint y: 416, endPoint x: 772, endPoint y: 593, distance: 308.8
click at [772, 593] on div "GigRadar analyses the keywords used in the jobs found by this scanner to help y…" at bounding box center [857, 444] width 691 height 318
copy div "Webflow +45.45 % Web Design +26.47 % Web Development 0.00 % Graphic Design +100…"
